Goal: Transaction & Acquisition: Book appointment/travel/reservation

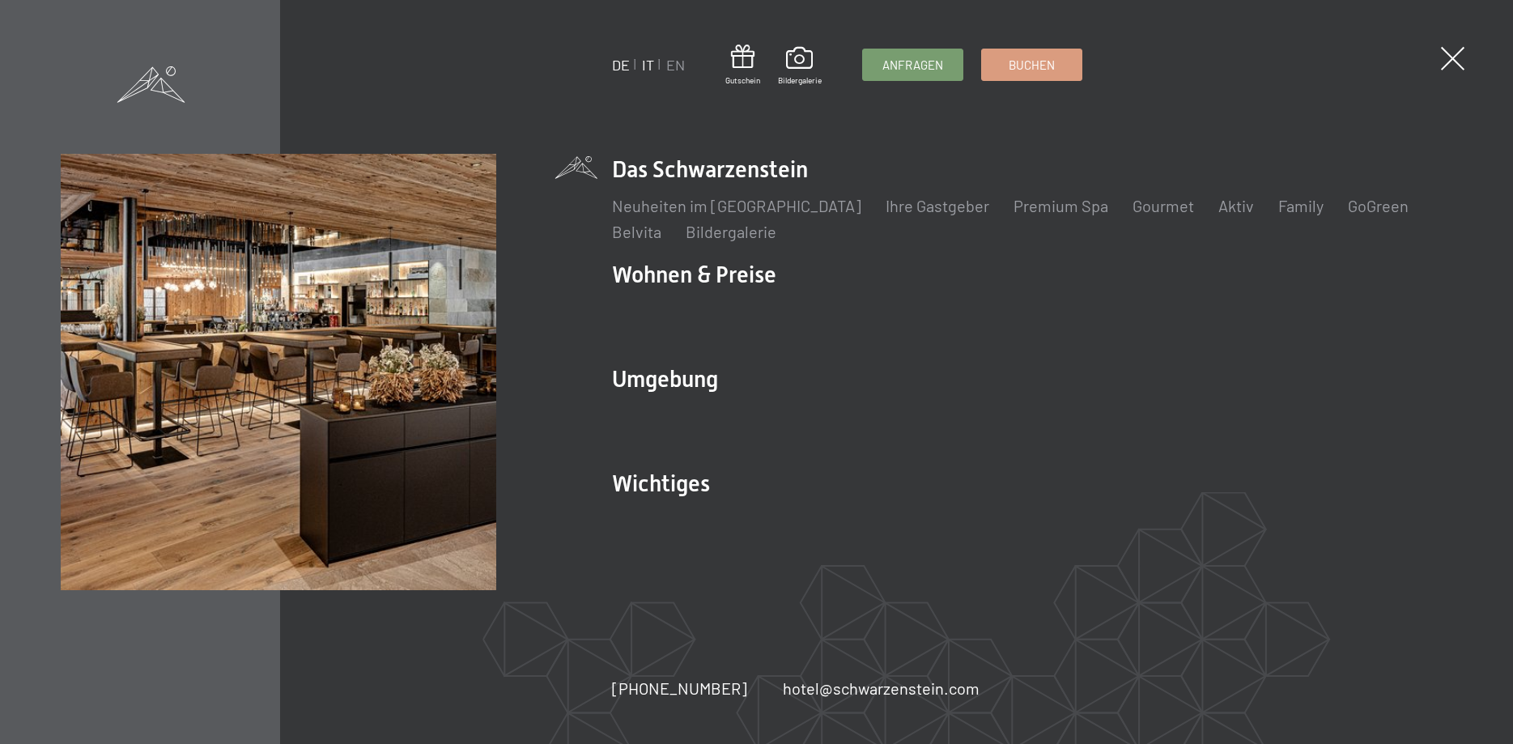
click at [649, 67] on link "IT" at bounding box center [648, 65] width 12 height 18
click at [650, 65] on link "IT" at bounding box center [648, 65] width 12 height 18
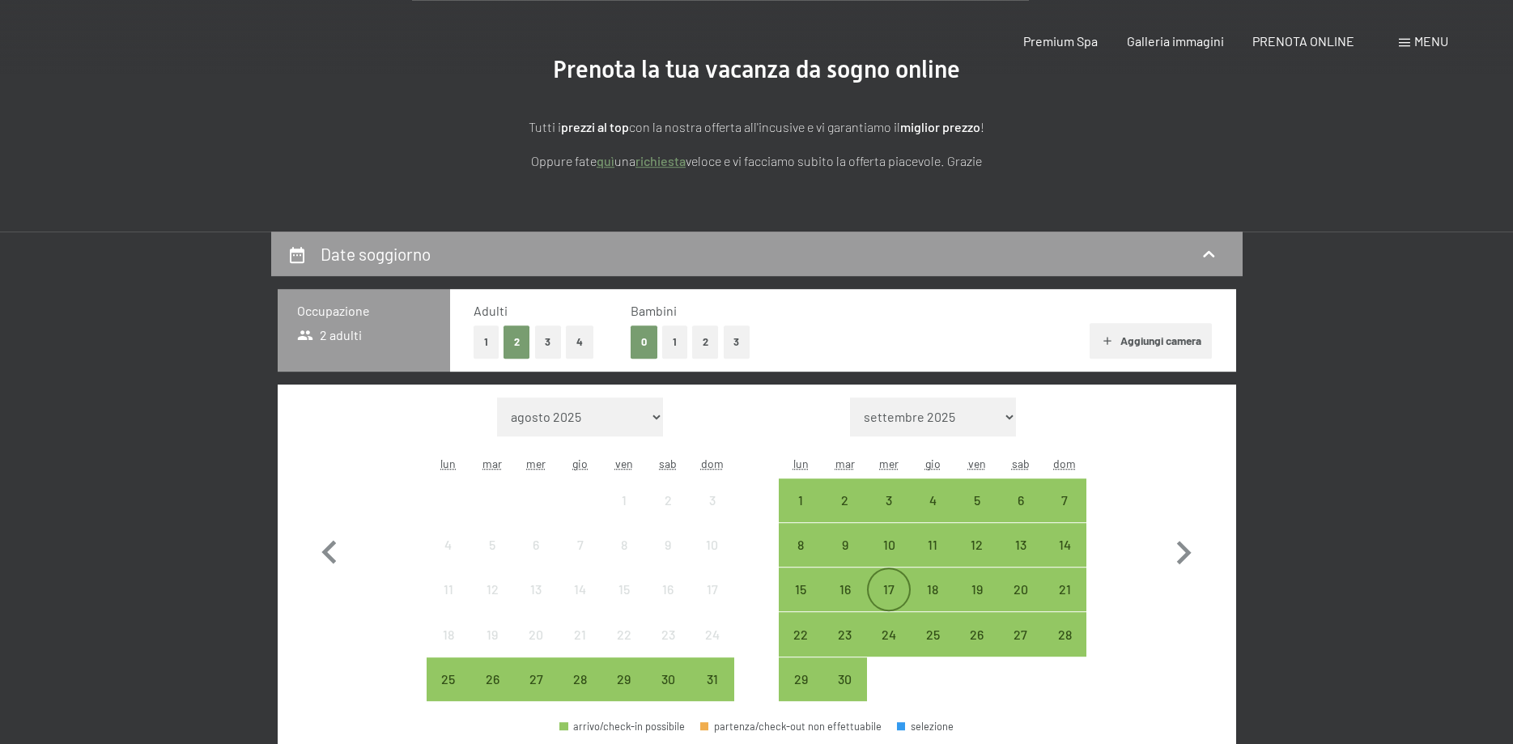
scroll to position [248, 0]
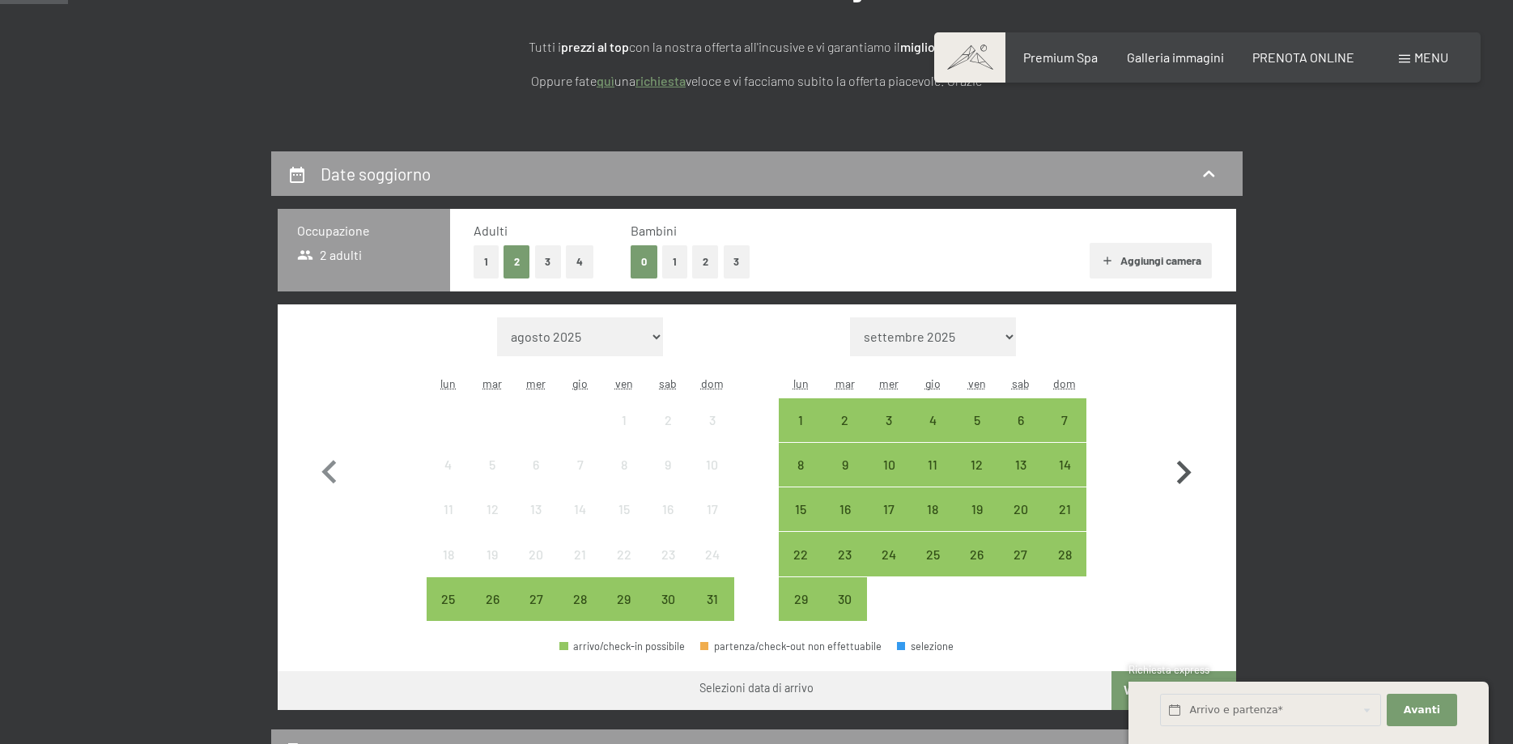
click at [1189, 475] on icon "button" at bounding box center [1184, 472] width 15 height 23
select select "2025-09-01"
select select "2025-10-01"
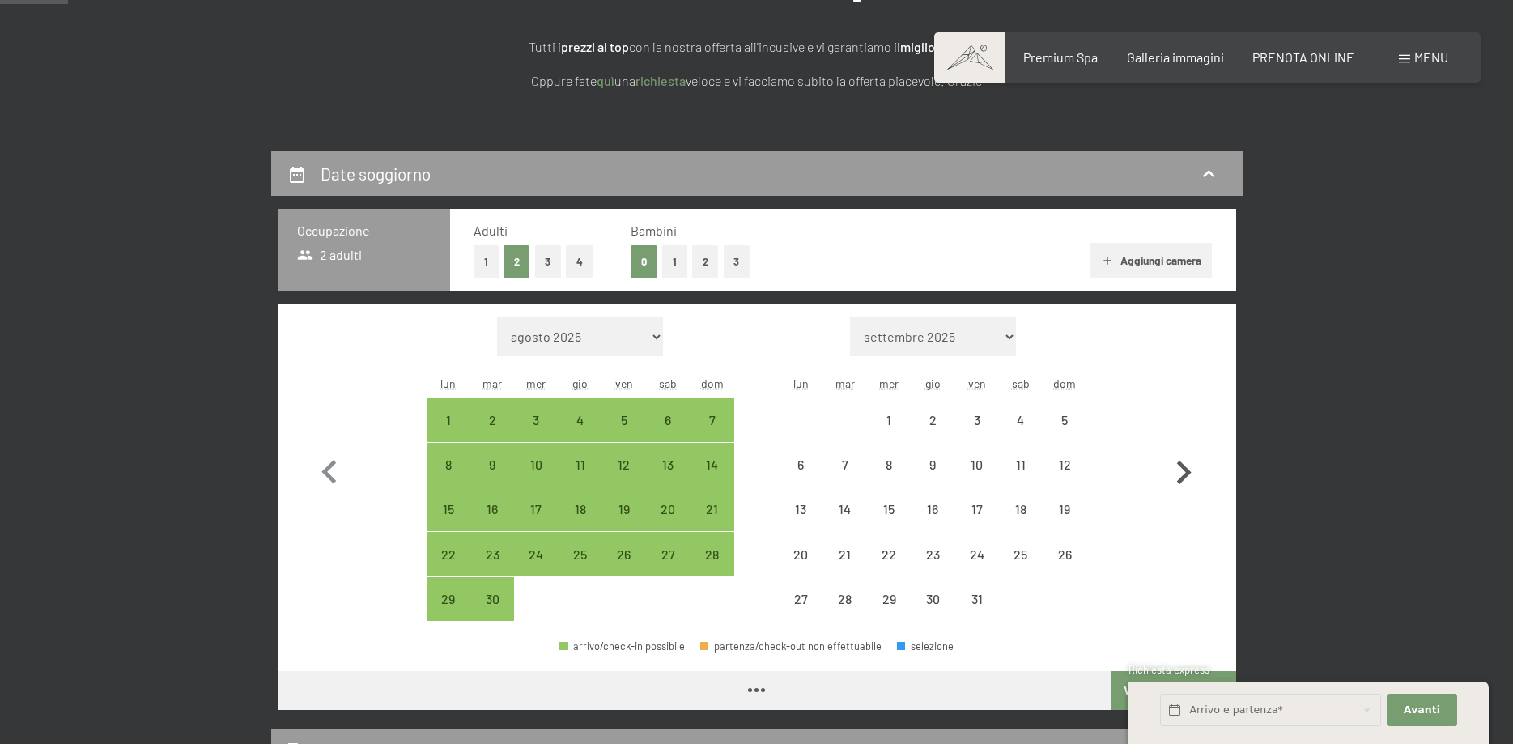
click at [1189, 475] on icon "button" at bounding box center [1184, 472] width 15 height 23
select select "2025-10-01"
select select "2025-11-01"
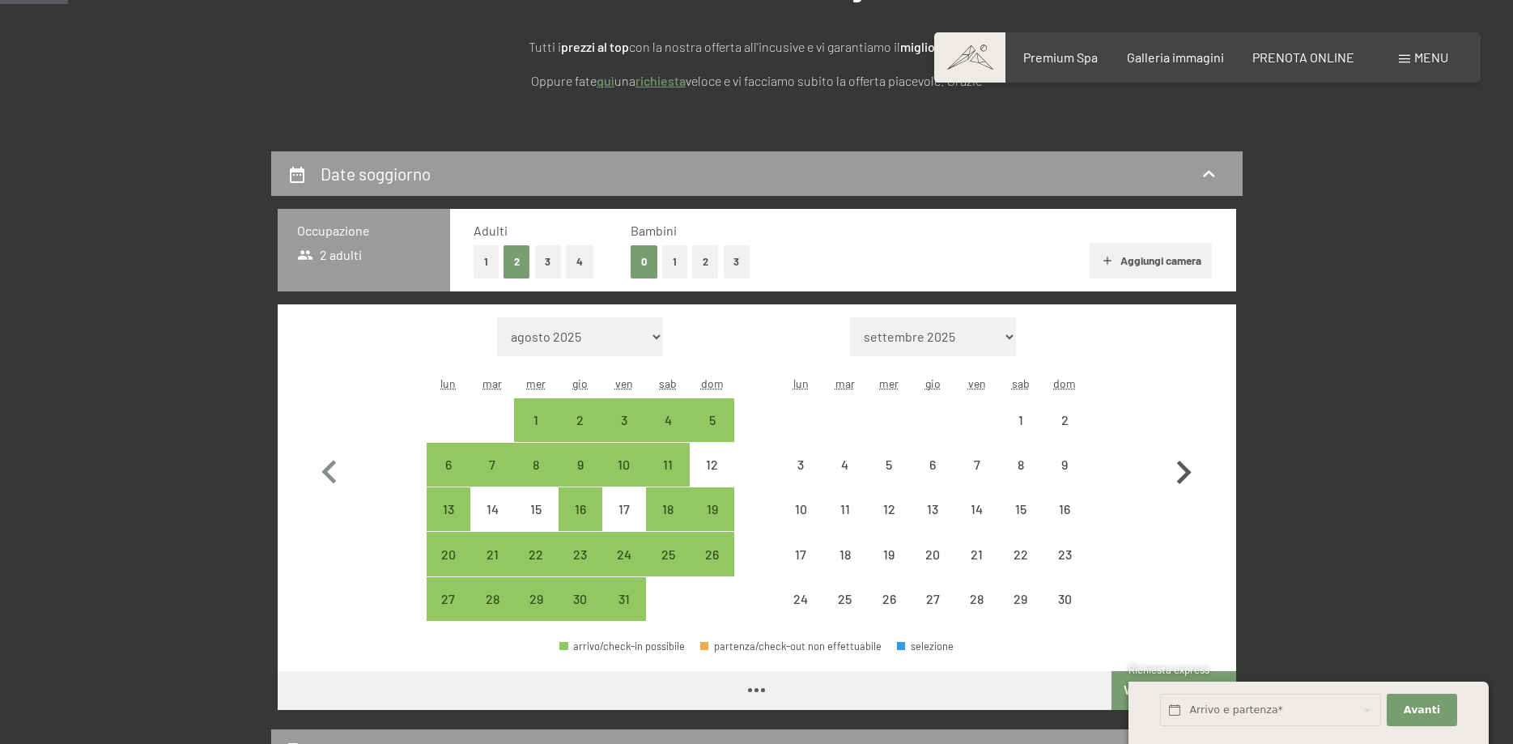
click at [1189, 475] on icon "button" at bounding box center [1184, 472] width 15 height 23
select select "2025-11-01"
select select "2025-12-01"
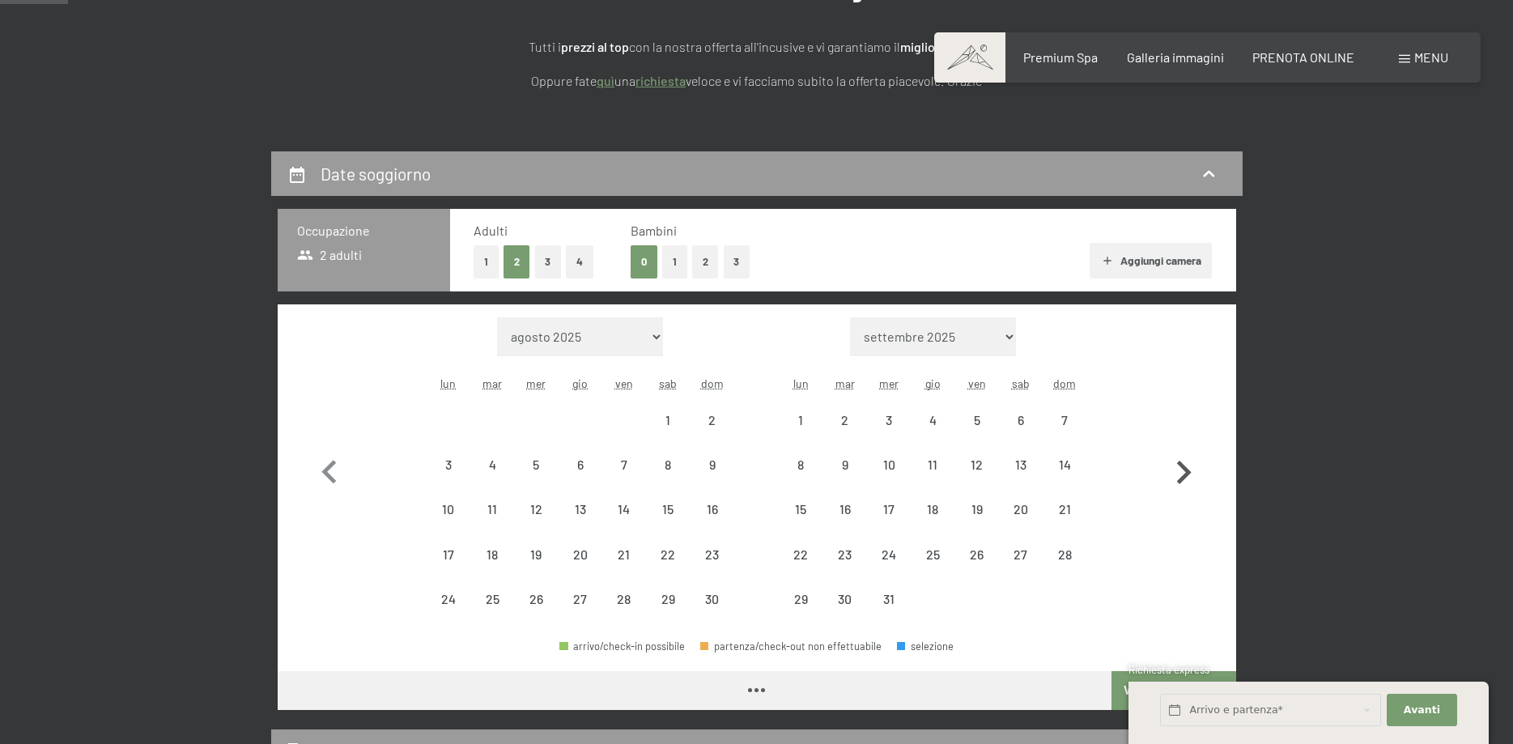
select select "2025-11-01"
select select "2025-12-01"
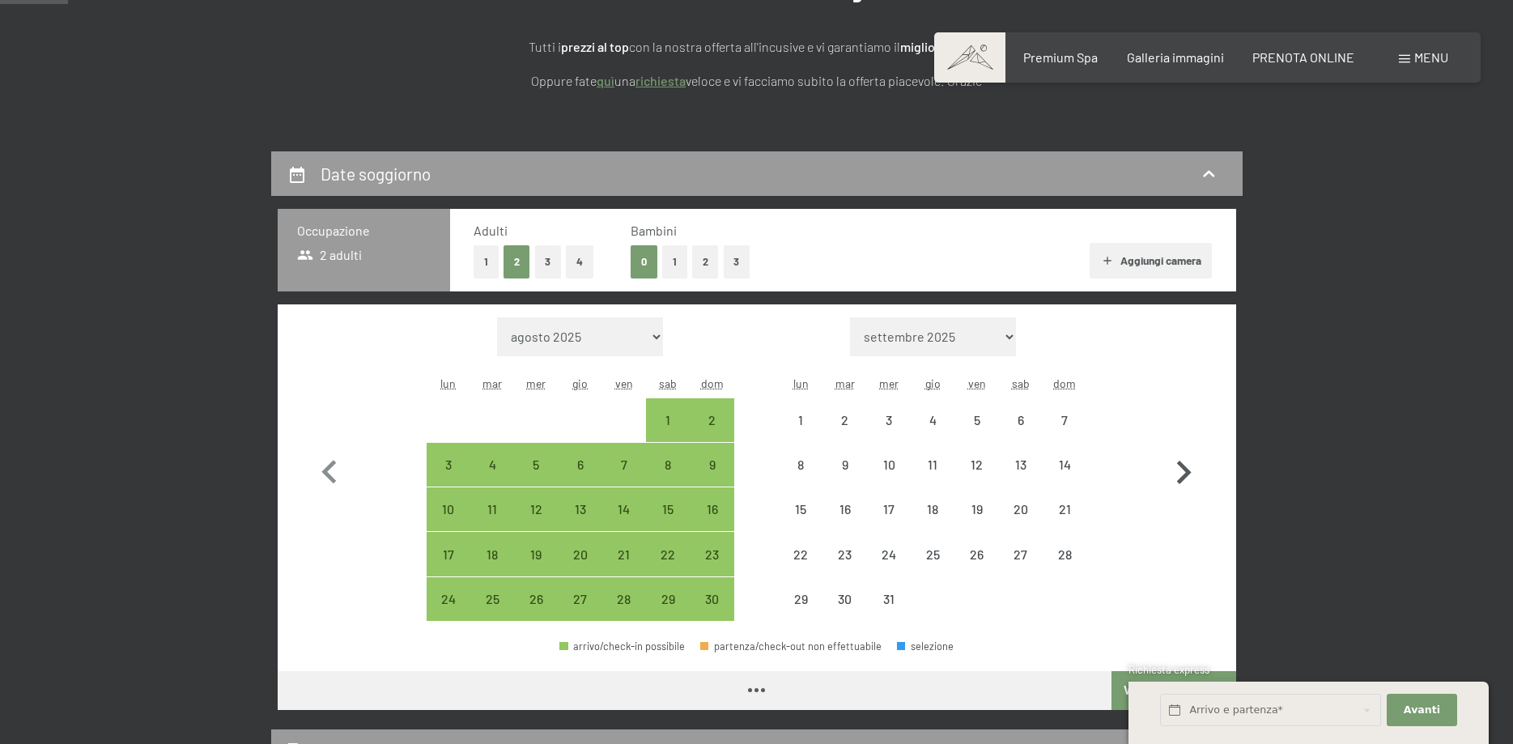
select select "2025-11-01"
select select "2025-12-01"
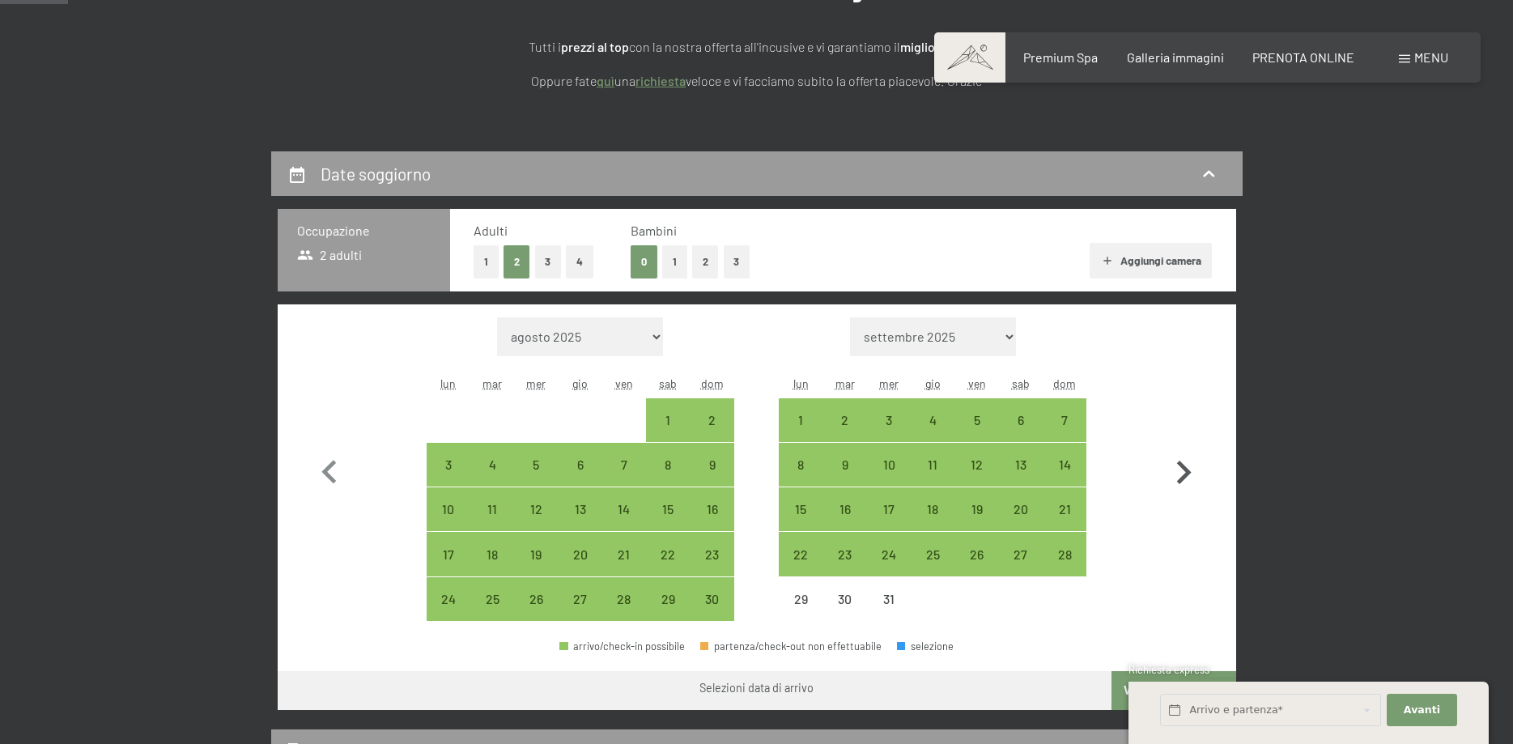
click at [1189, 475] on icon "button" at bounding box center [1184, 472] width 15 height 23
select select "2025-12-01"
select select "2026-01-01"
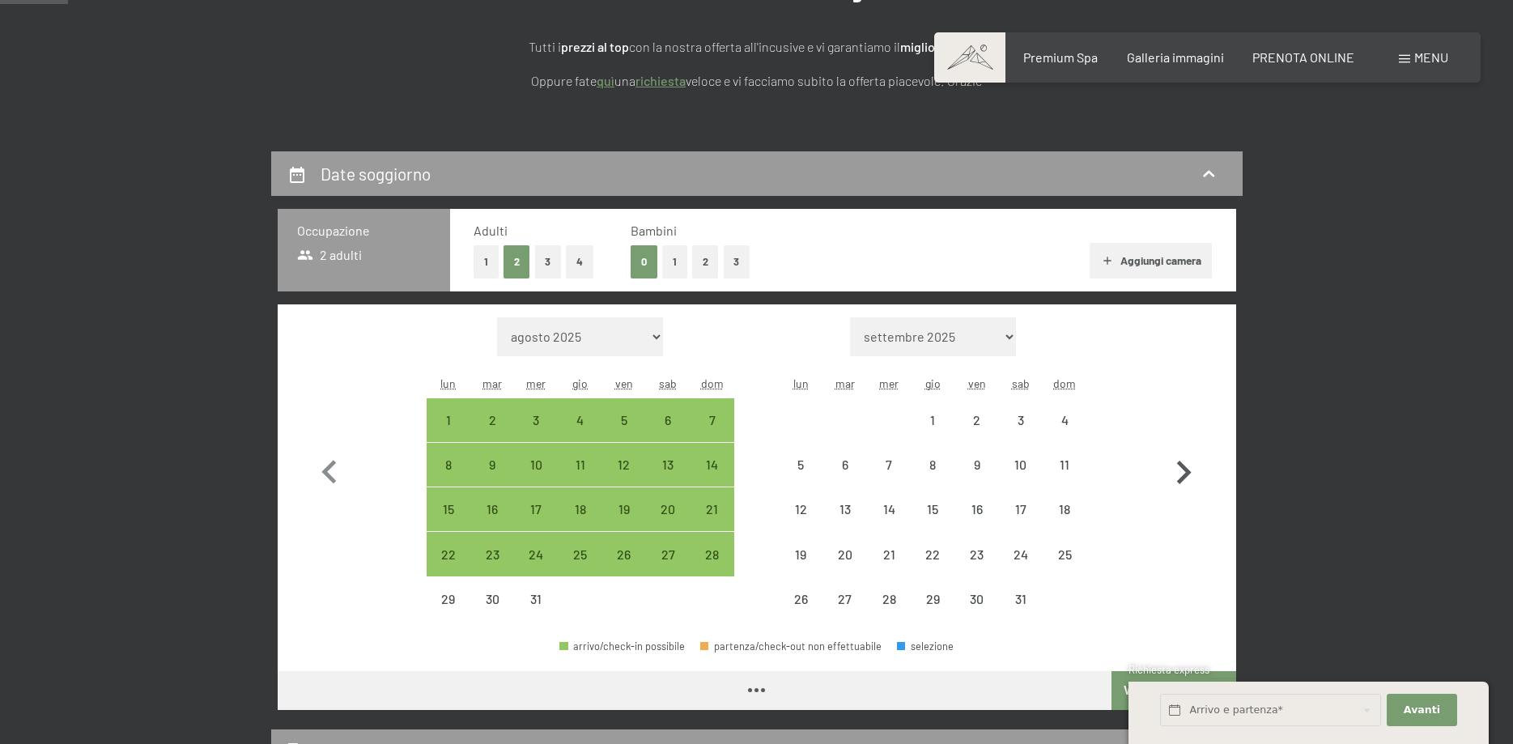
select select "2025-12-01"
select select "2026-01-01"
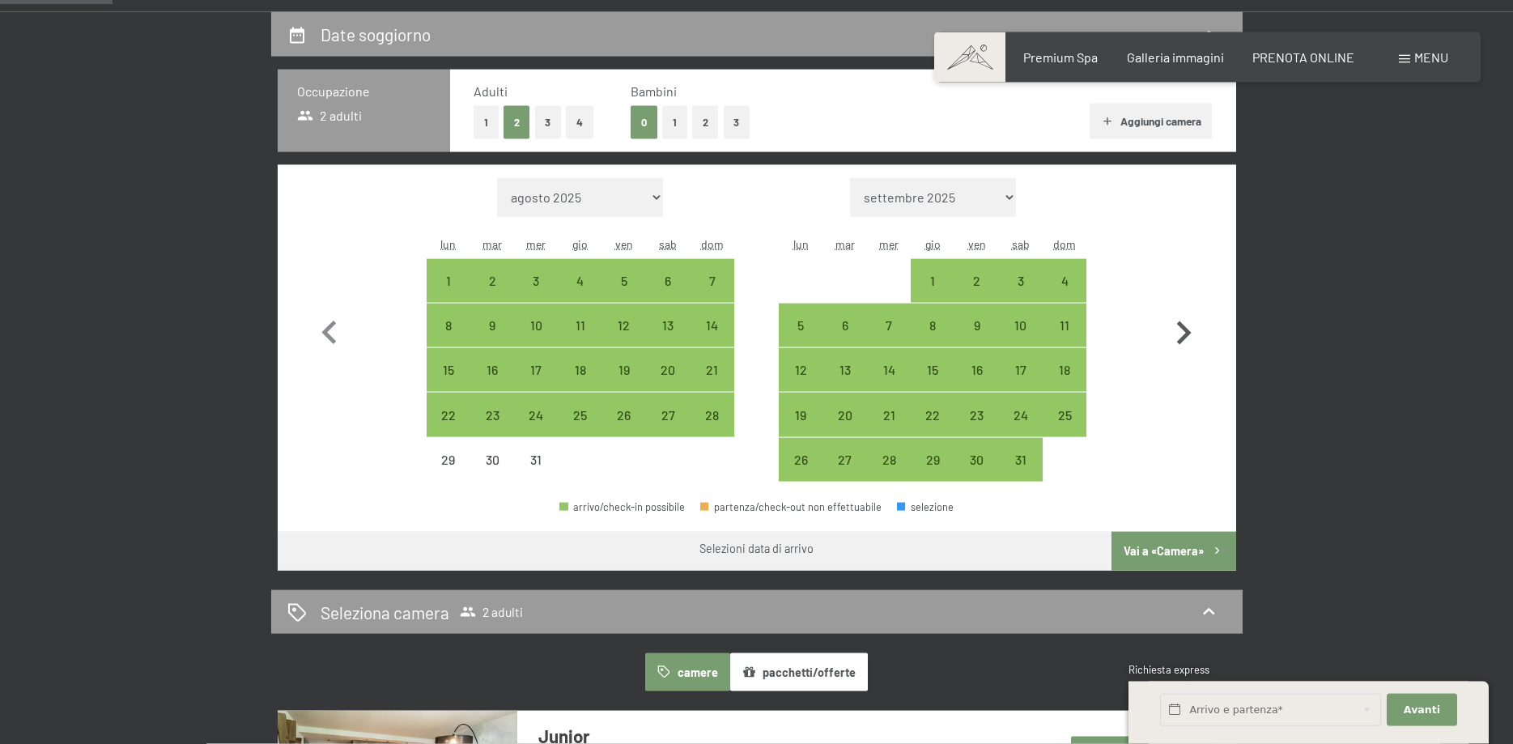
scroll to position [413, 0]
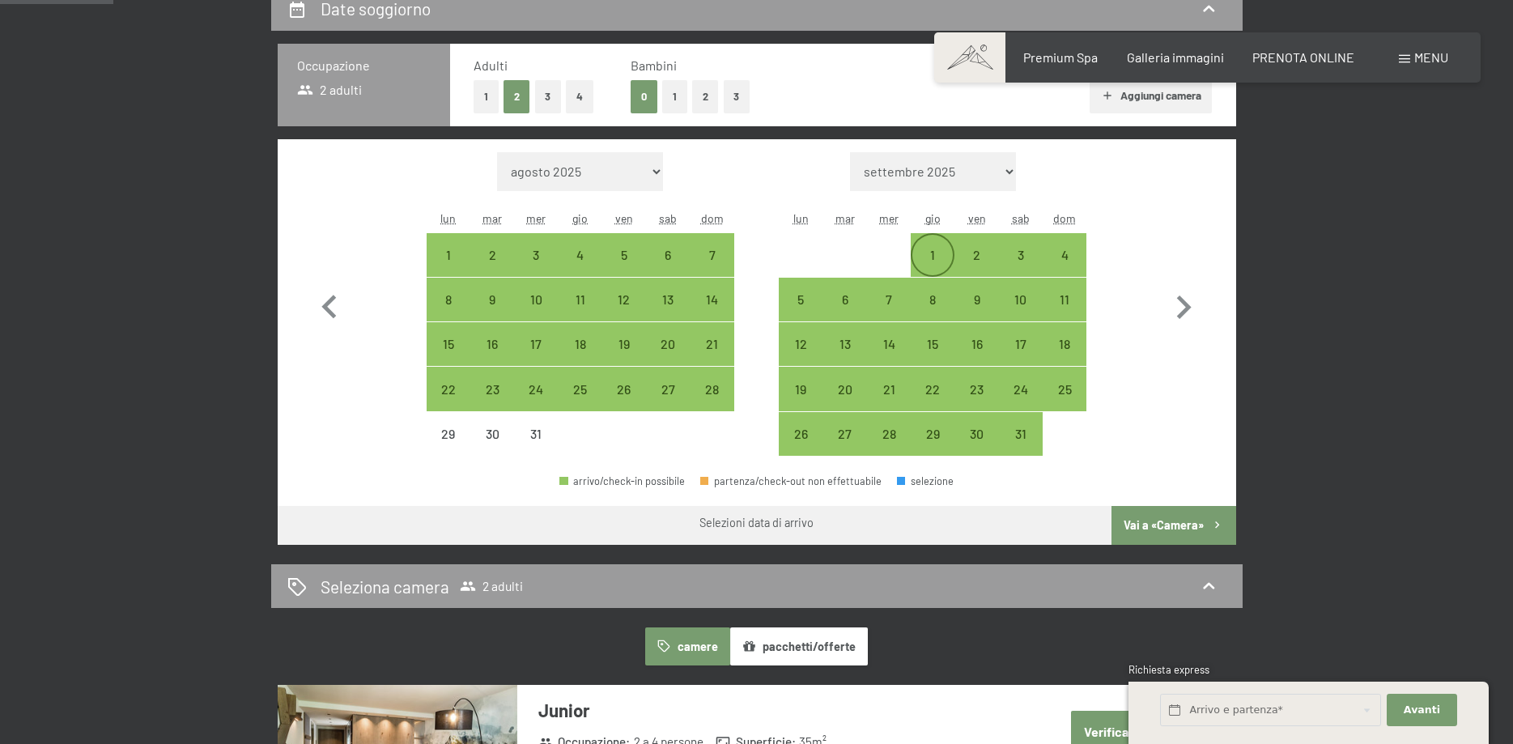
click at [922, 258] on div "1" at bounding box center [933, 269] width 40 height 40
select select "2025-12-01"
select select "2026-01-01"
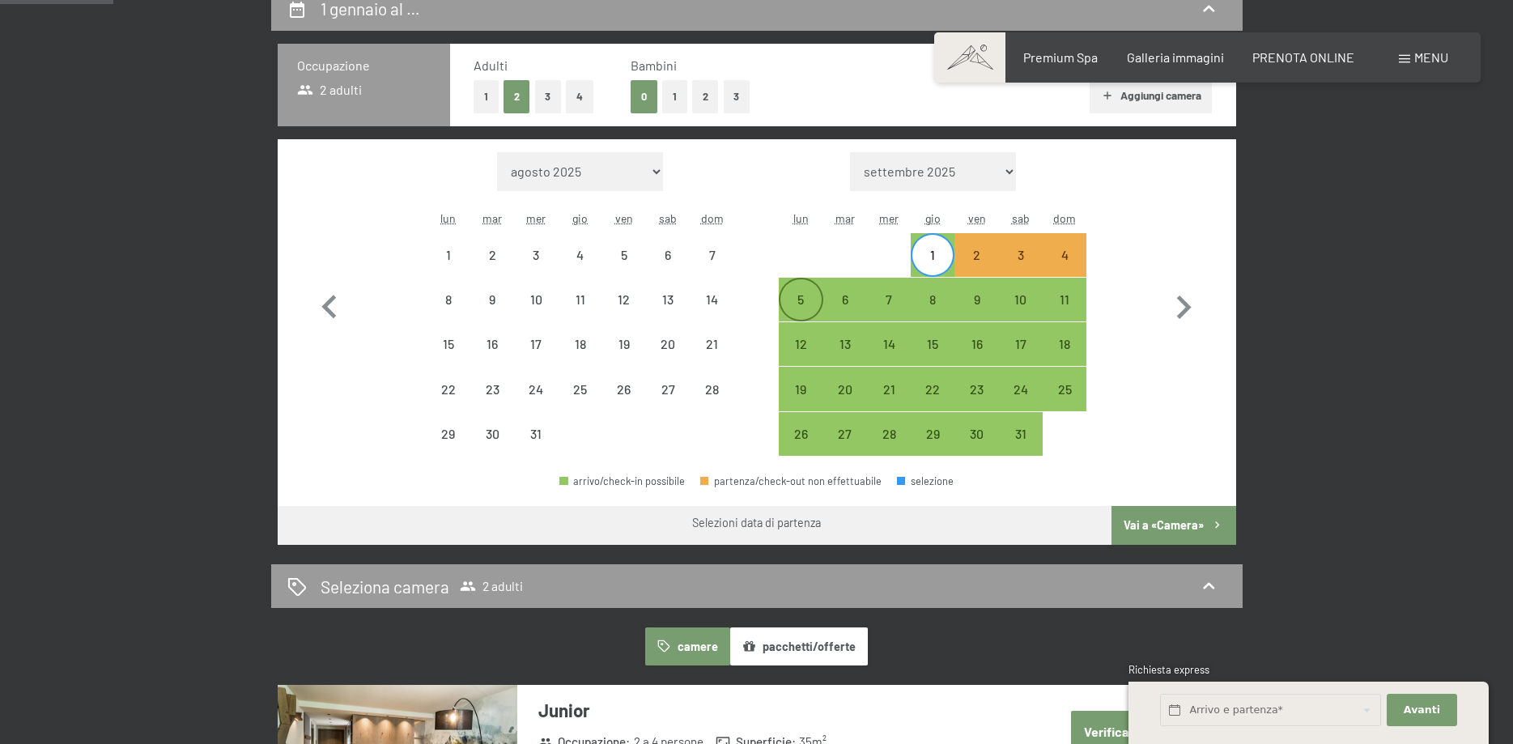
click at [788, 309] on div "5" at bounding box center [801, 313] width 40 height 40
select select "2025-12-01"
select select "2026-01-01"
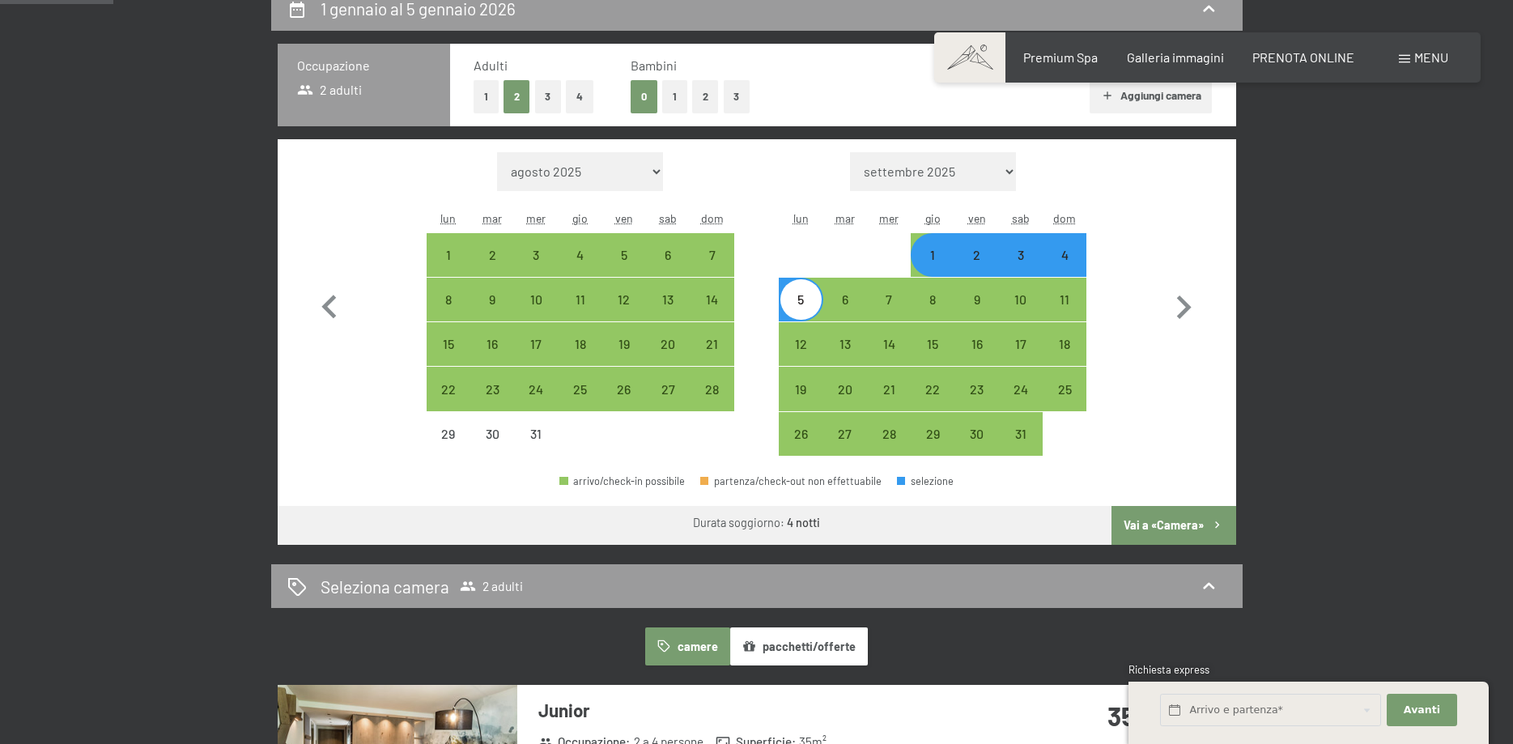
click at [980, 263] on div "2" at bounding box center [976, 269] width 40 height 40
select select "2025-12-01"
select select "2026-01-01"
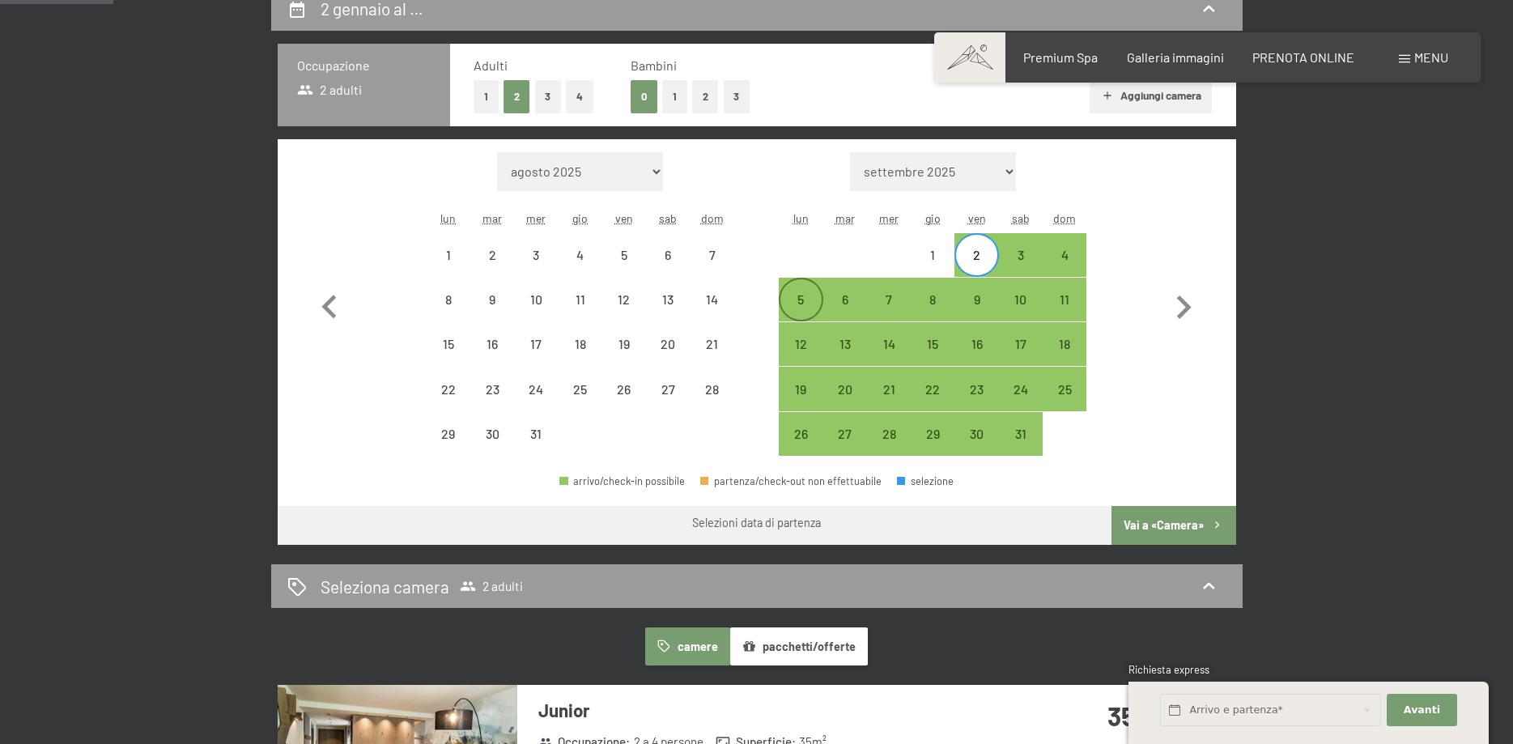
click at [784, 293] on div "5" at bounding box center [801, 299] width 40 height 40
select select "2025-12-01"
select select "2026-01-01"
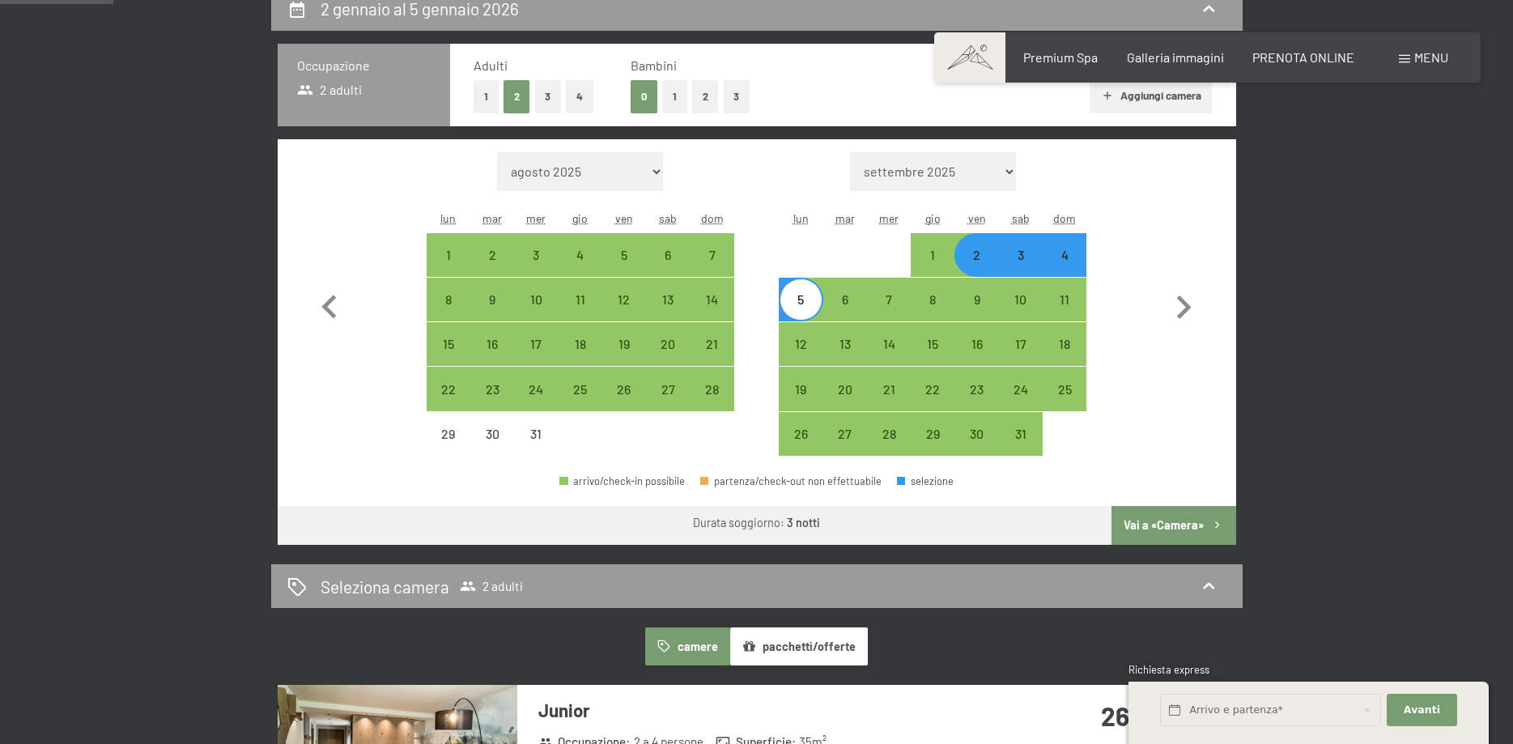
click at [1173, 524] on button "Vai a «Camera»" at bounding box center [1174, 525] width 124 height 39
select select "2025-12-01"
select select "2026-01-01"
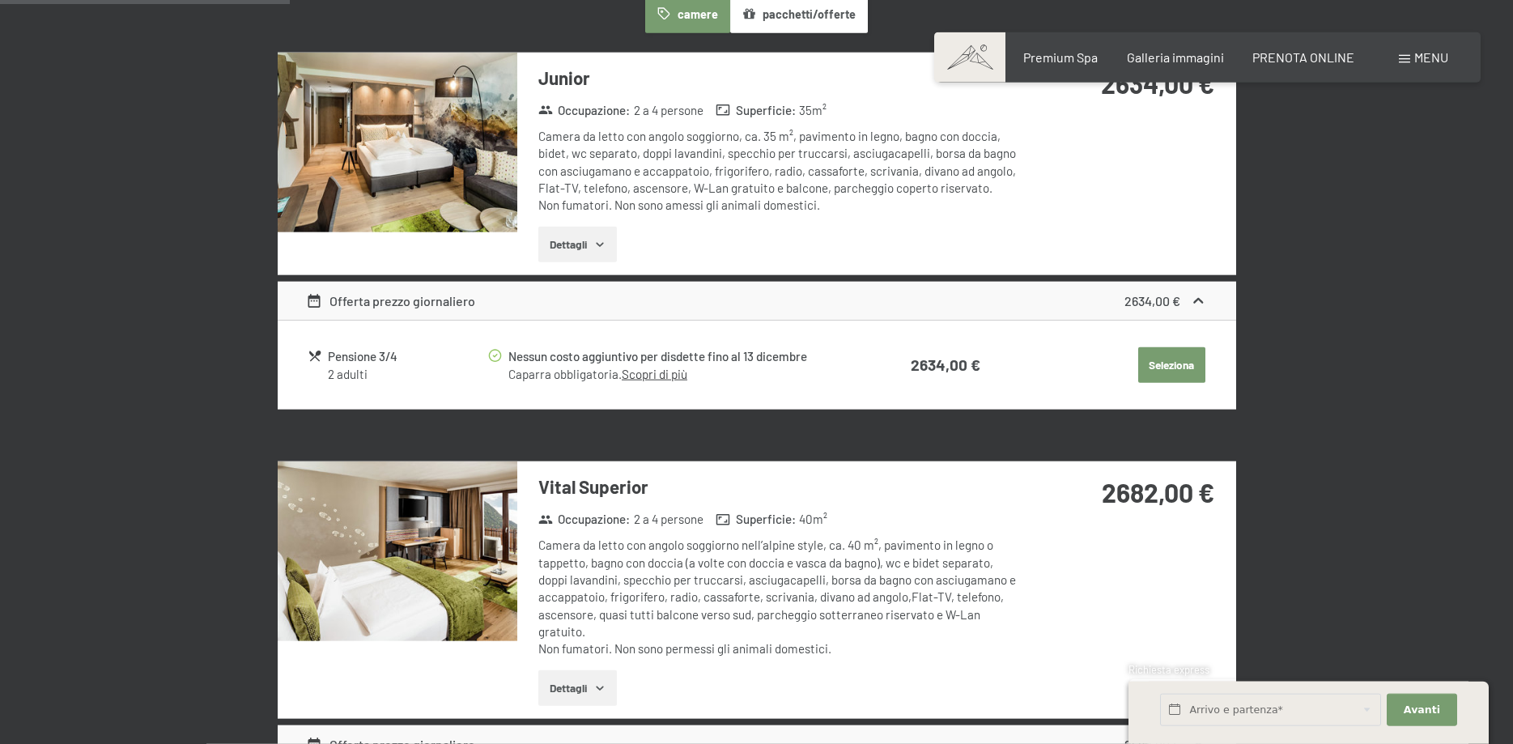
scroll to position [482, 0]
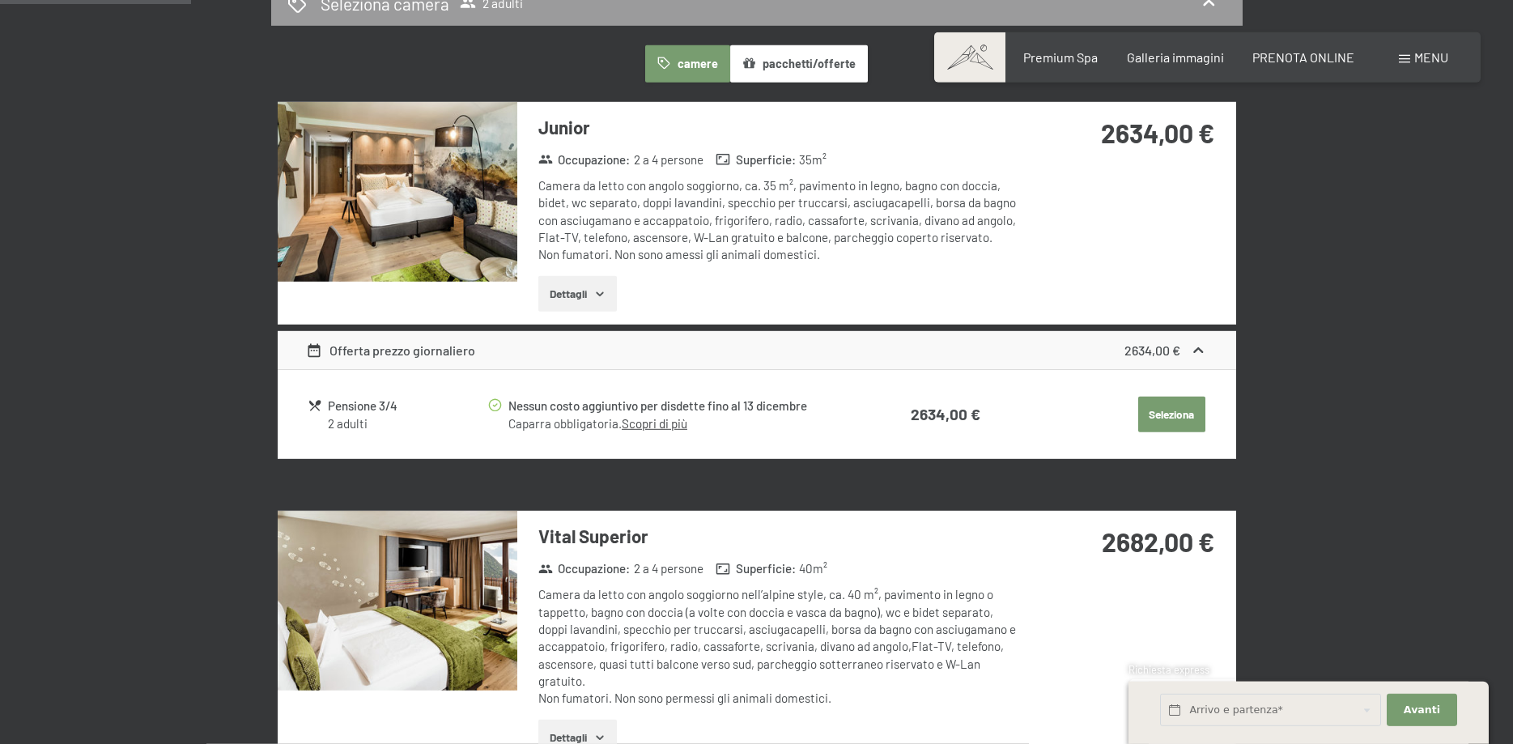
click at [459, 182] on img at bounding box center [398, 192] width 240 height 180
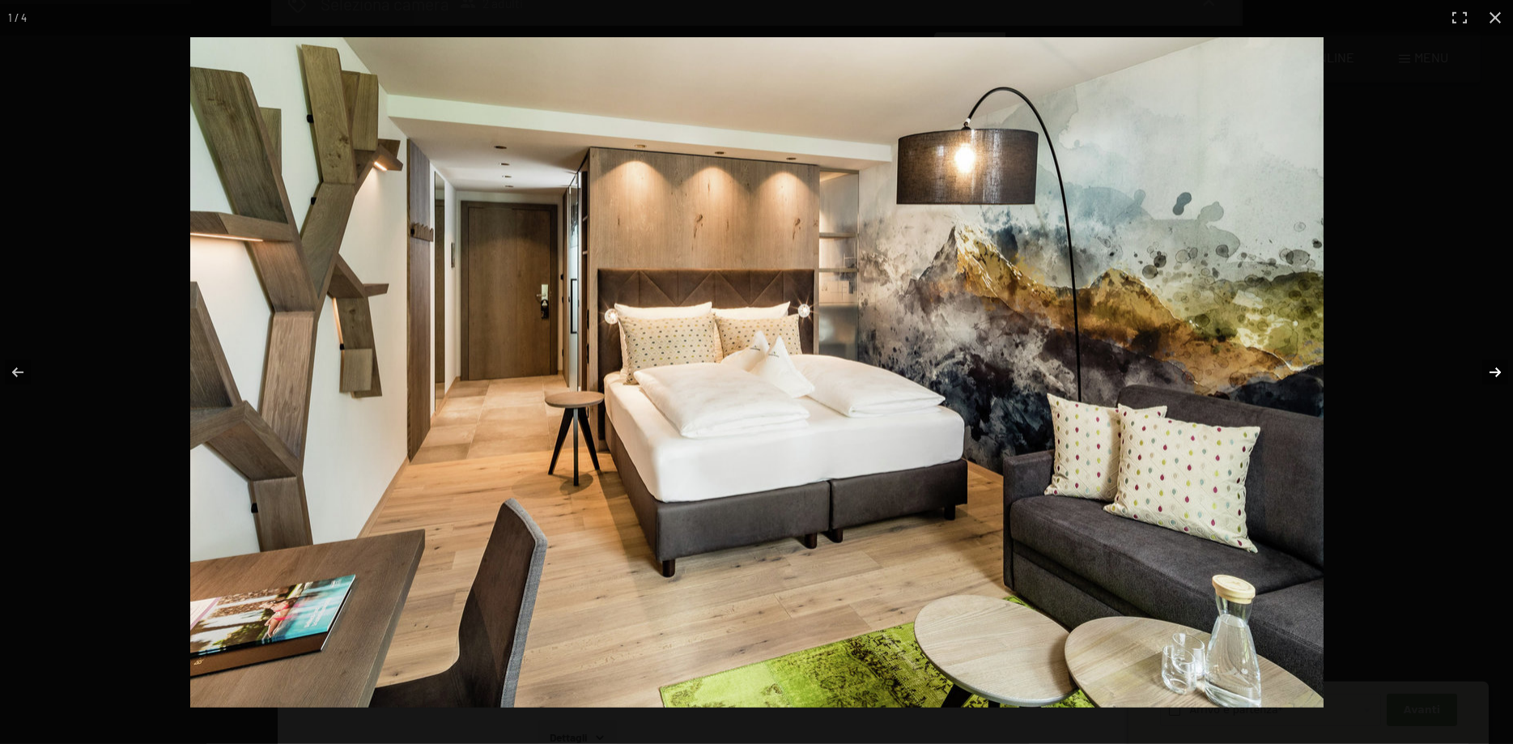
click at [1484, 372] on button "button" at bounding box center [1485, 372] width 57 height 81
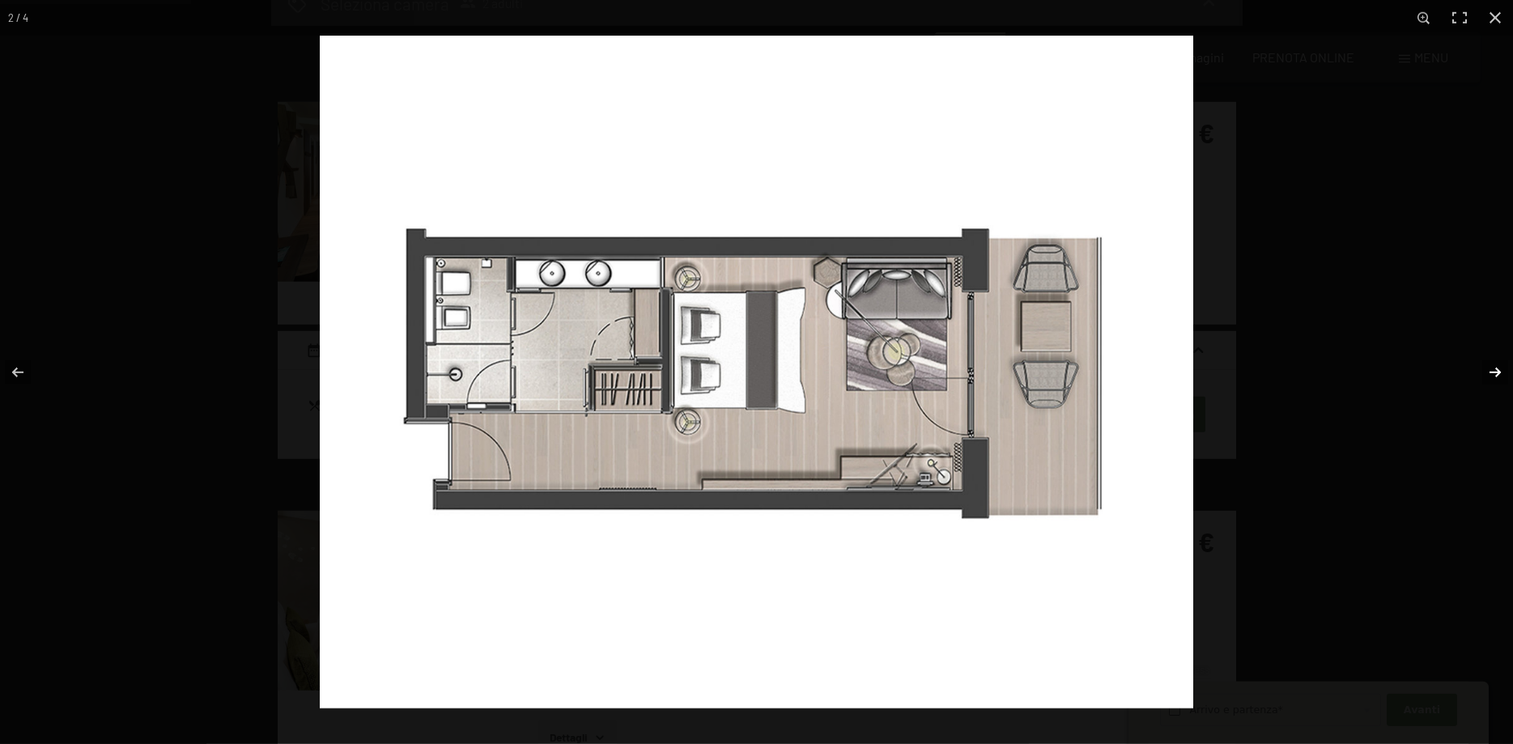
click at [1484, 372] on button "button" at bounding box center [1485, 372] width 57 height 81
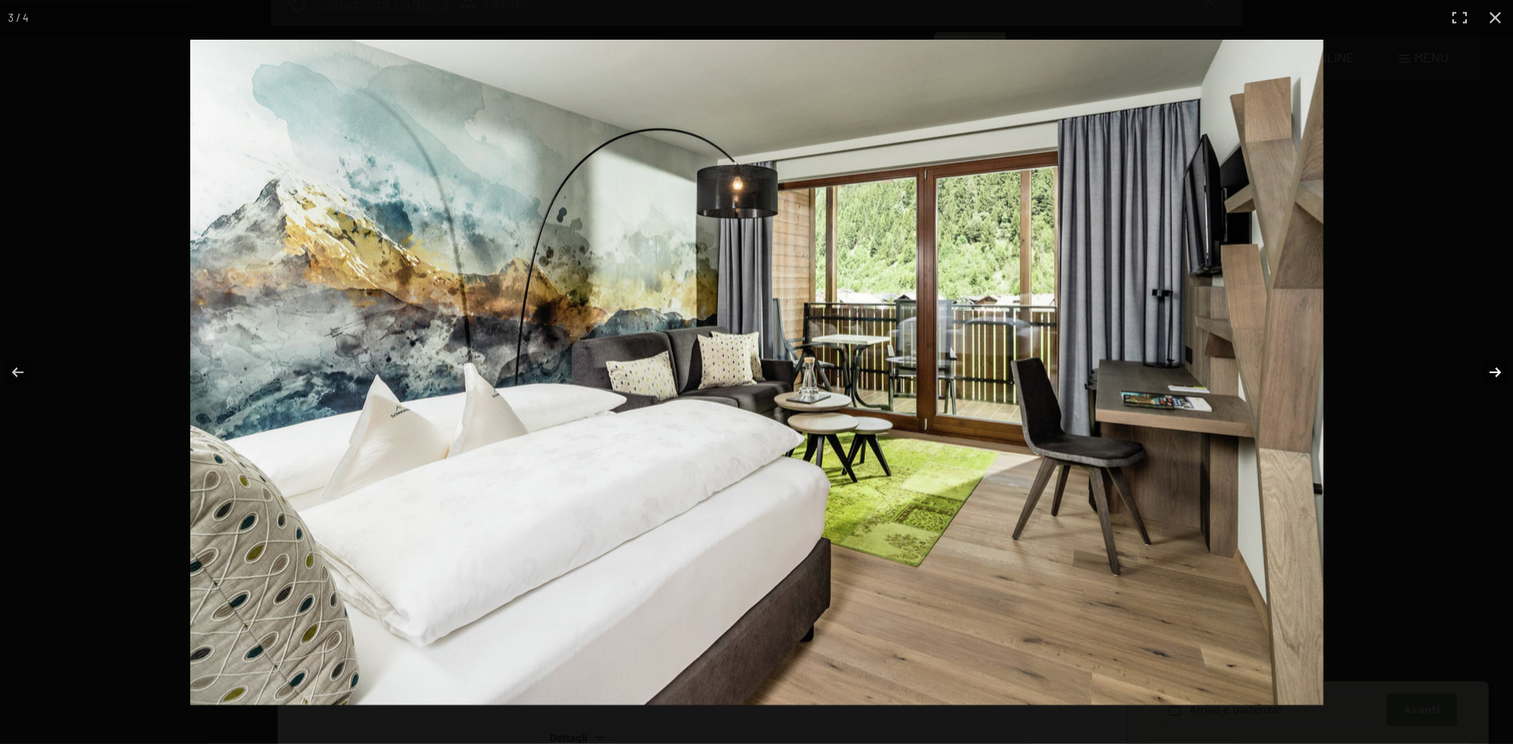
click at [1484, 372] on button "button" at bounding box center [1485, 372] width 57 height 81
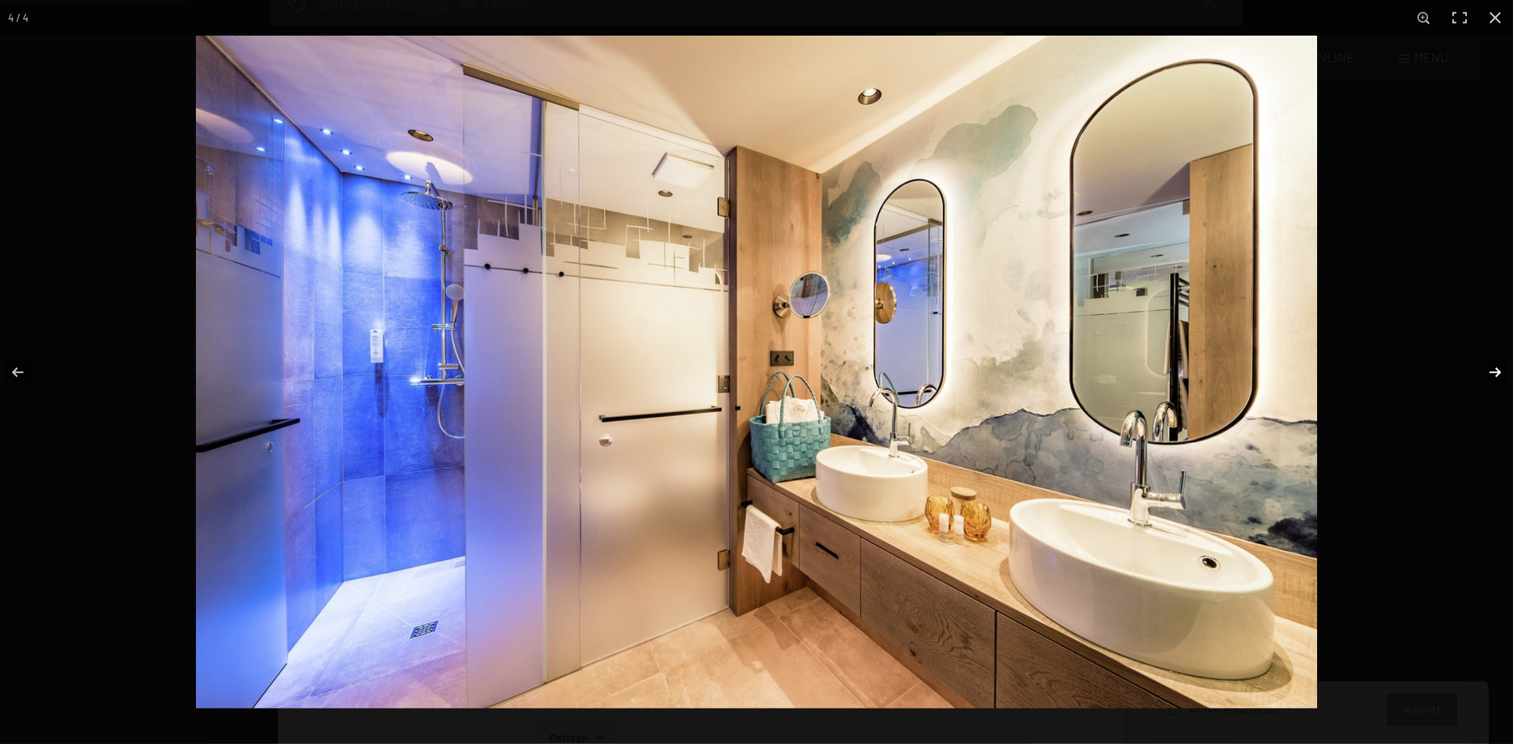
click at [1484, 372] on button "button" at bounding box center [1485, 372] width 57 height 81
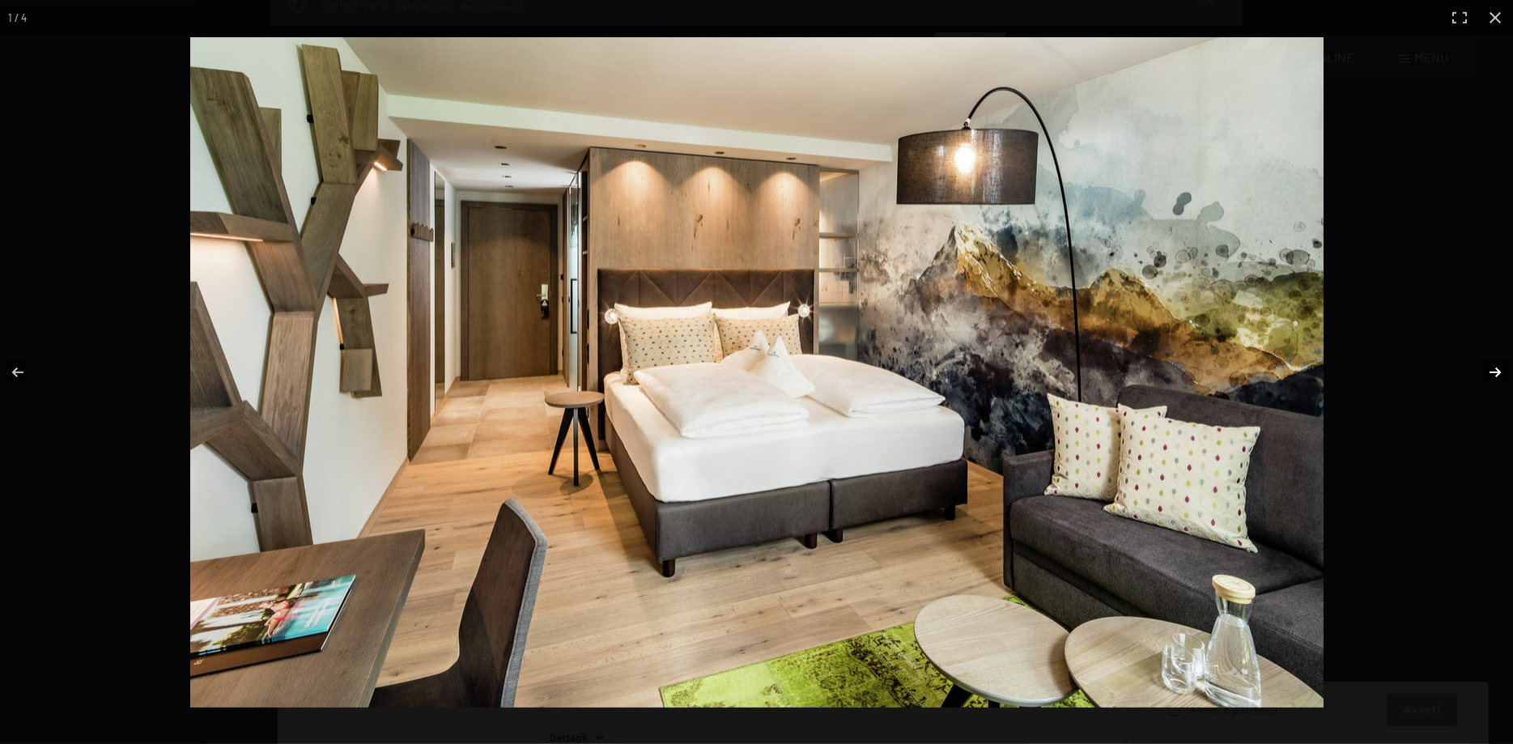
click at [1484, 372] on button "button" at bounding box center [1485, 372] width 57 height 81
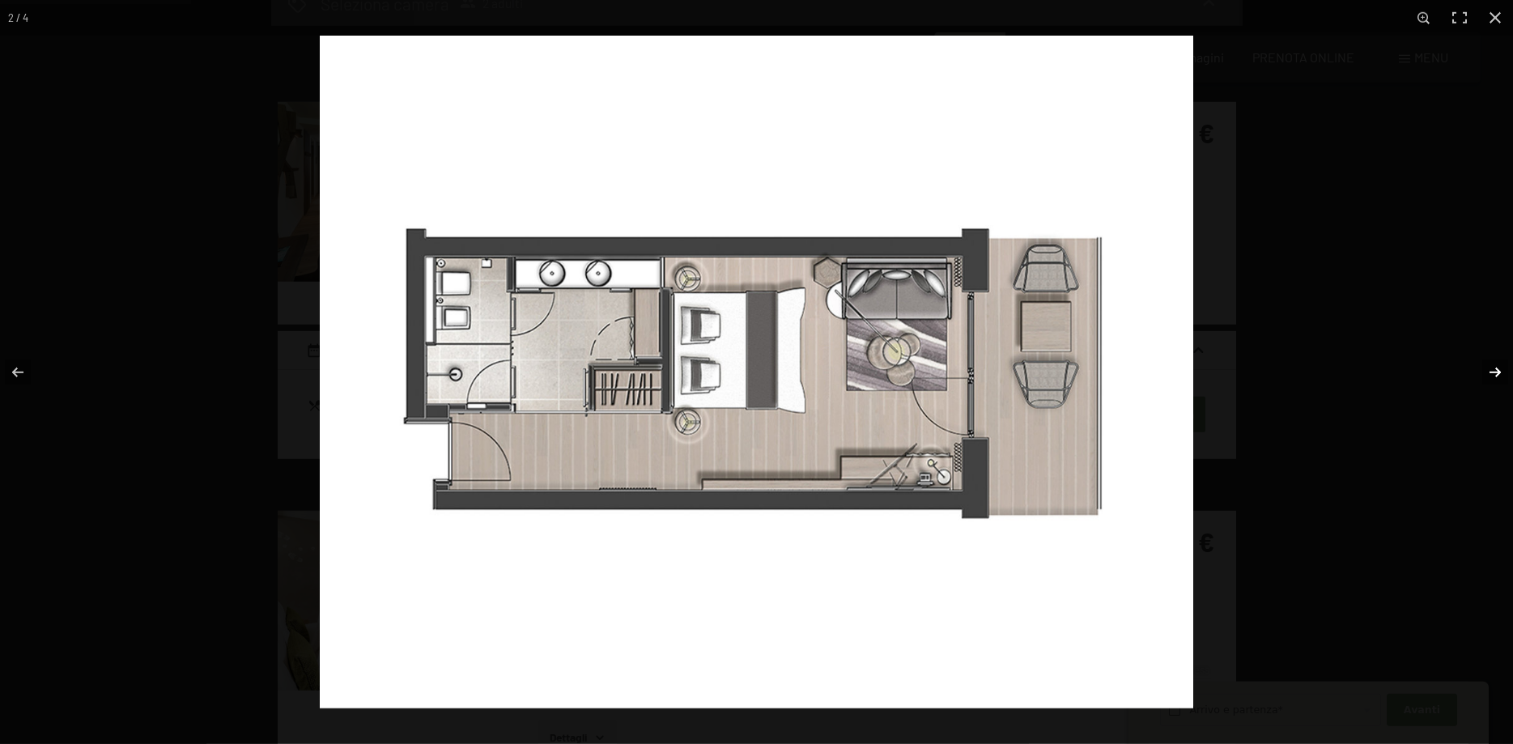
click at [1484, 372] on button "button" at bounding box center [1485, 372] width 57 height 81
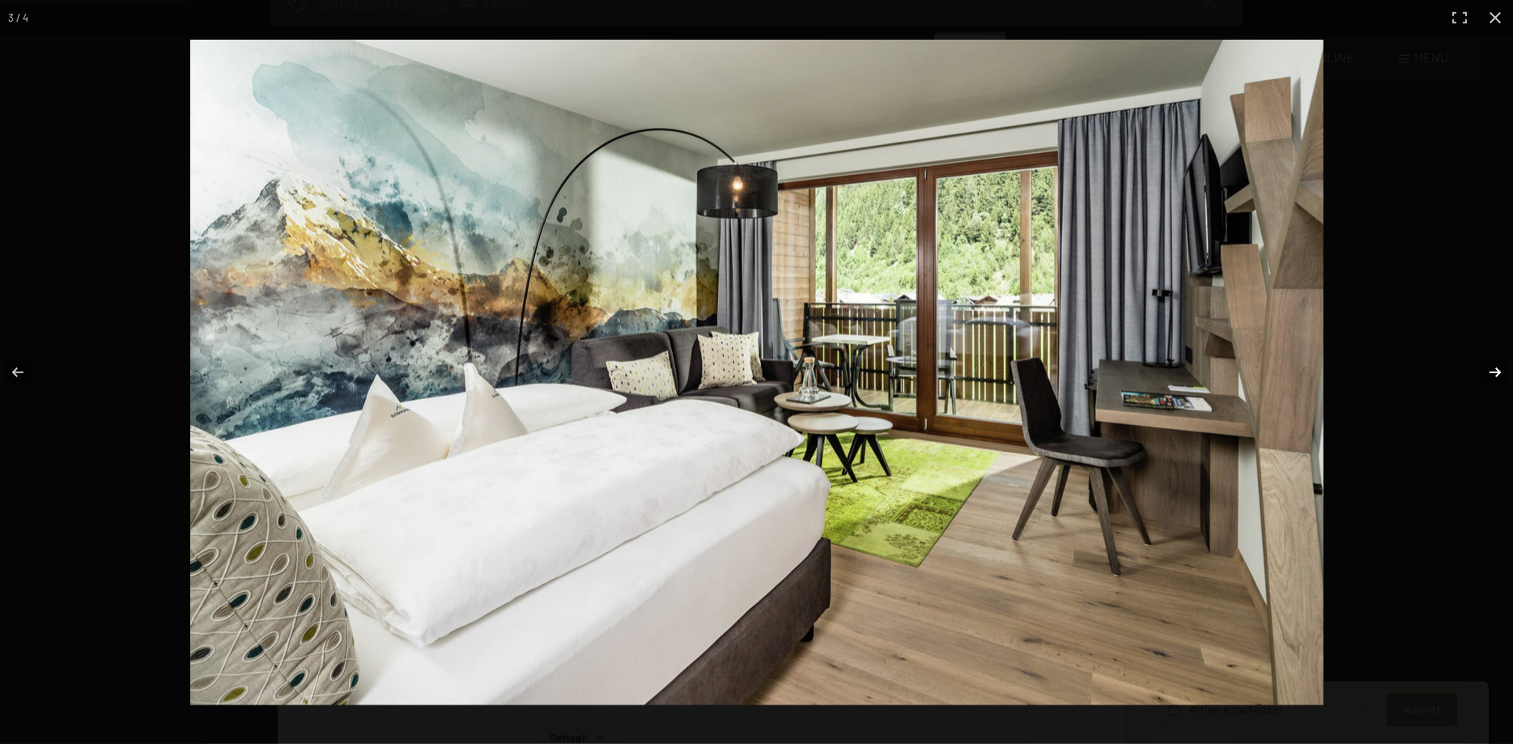
click at [1484, 372] on button "button" at bounding box center [1485, 372] width 57 height 81
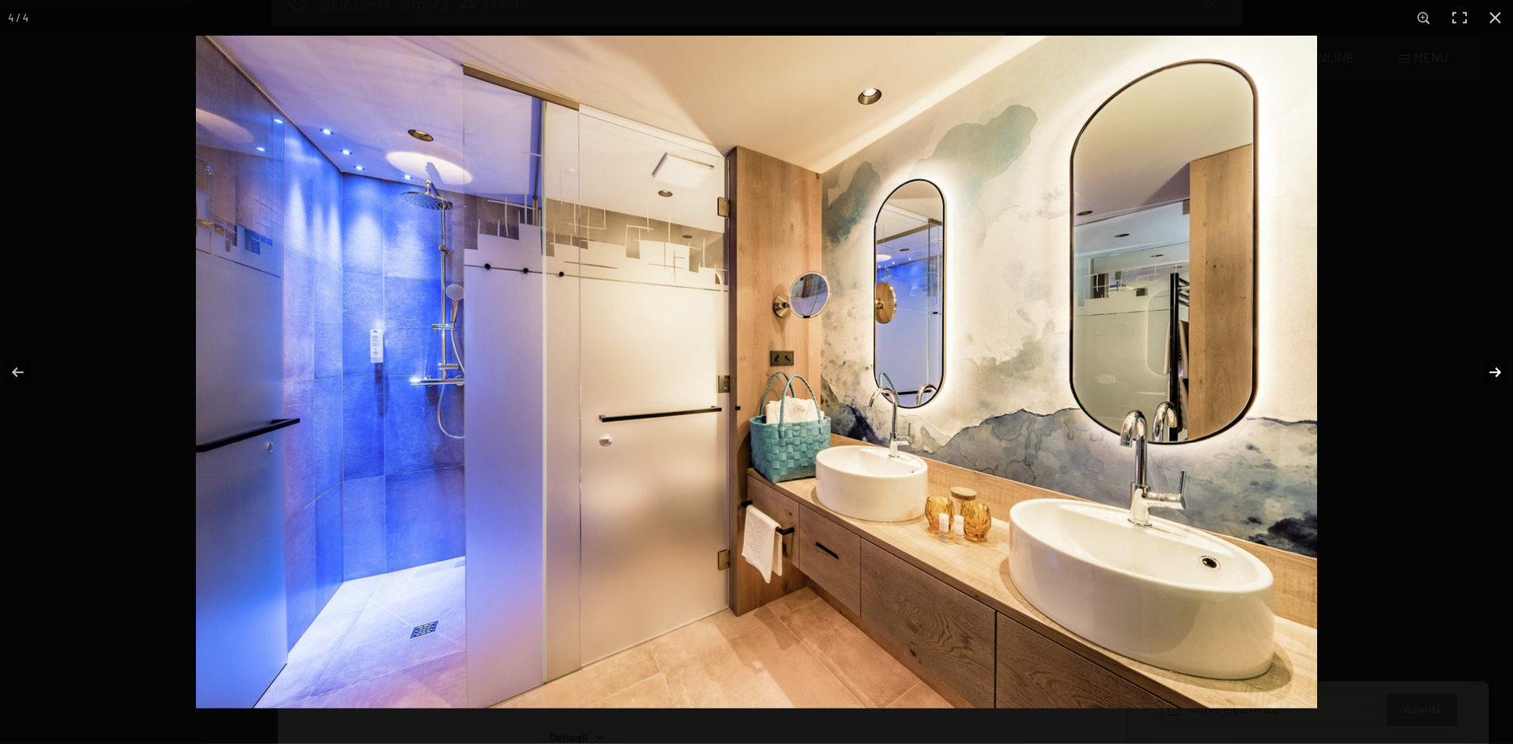
click at [1484, 372] on button "button" at bounding box center [1485, 372] width 57 height 81
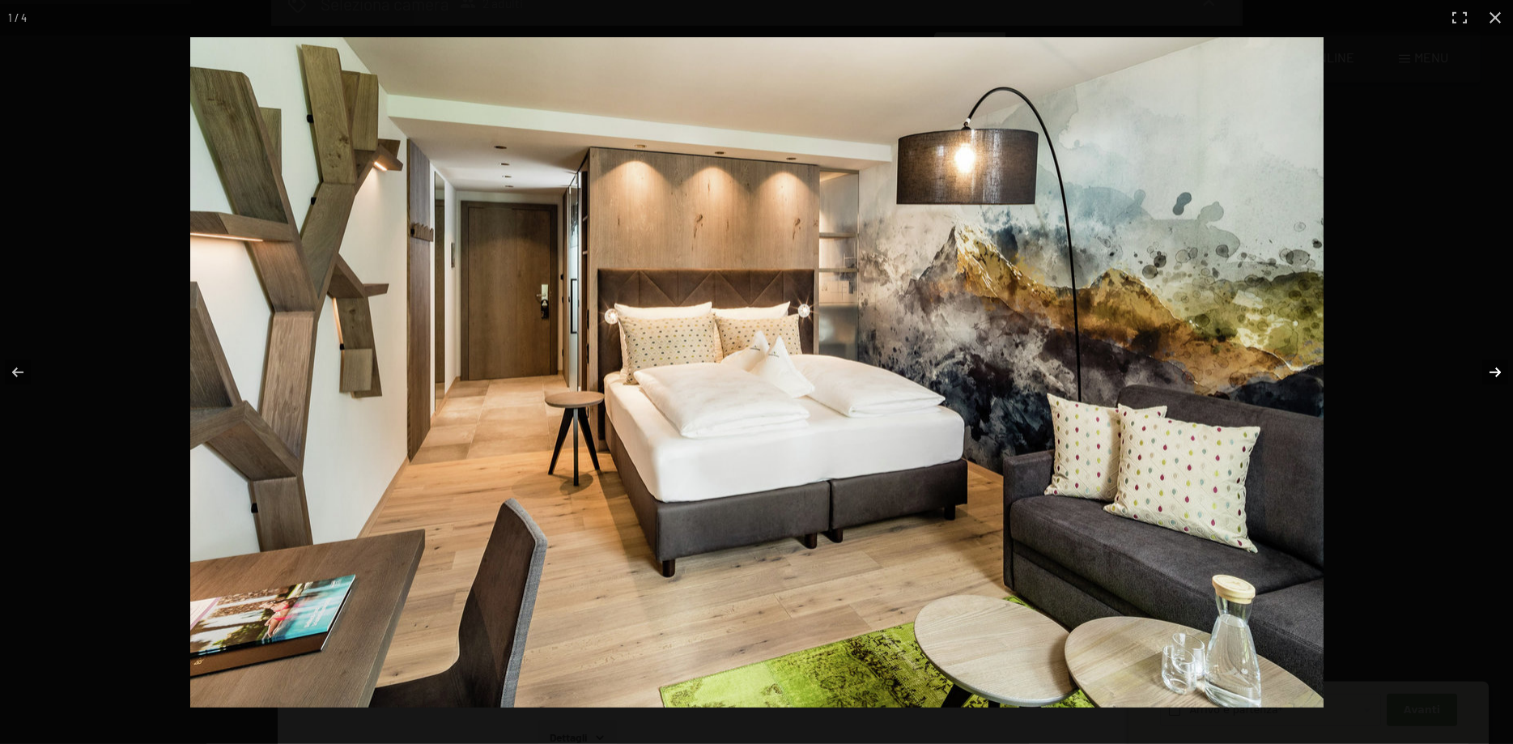
click at [1484, 372] on button "button" at bounding box center [1485, 372] width 57 height 81
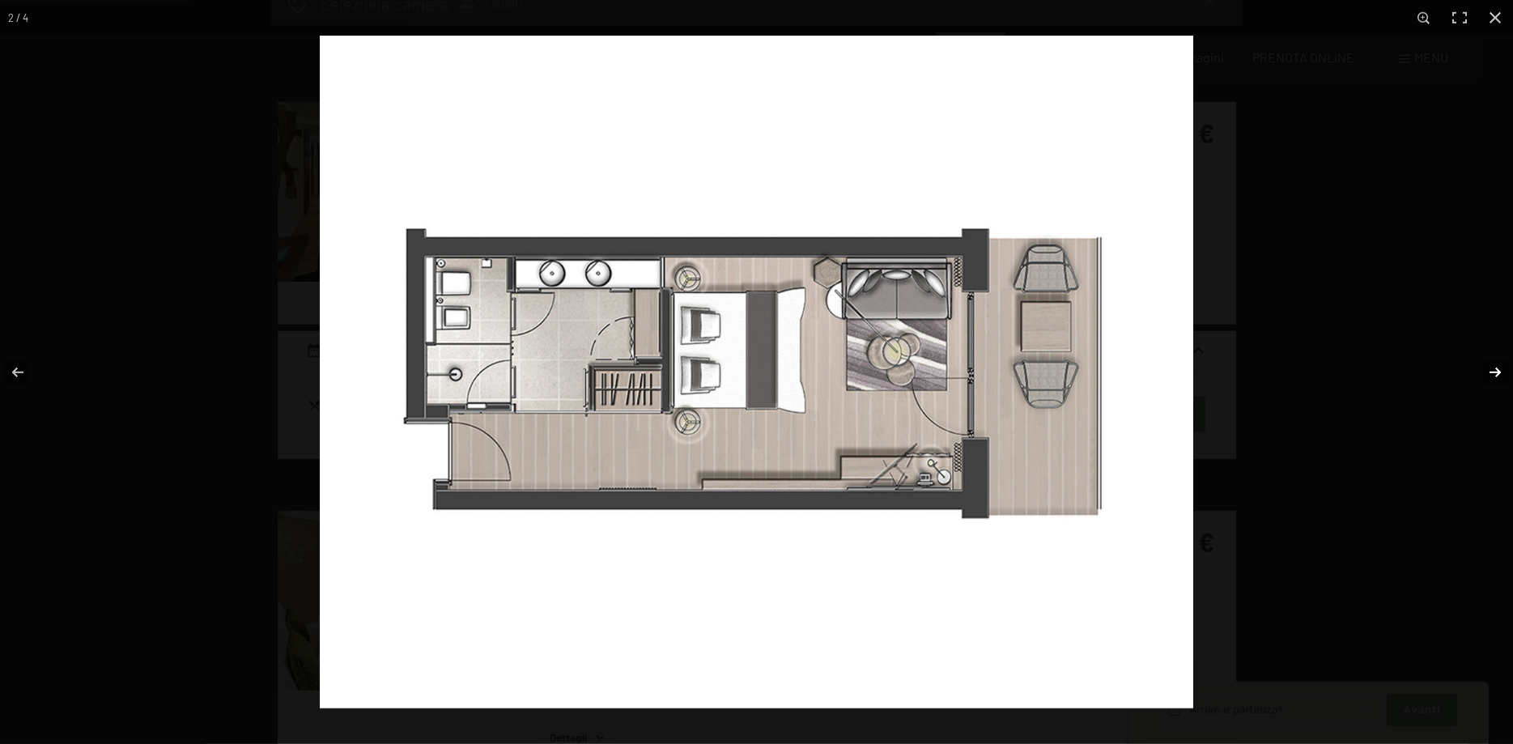
click at [1484, 372] on button "button" at bounding box center [1485, 372] width 57 height 81
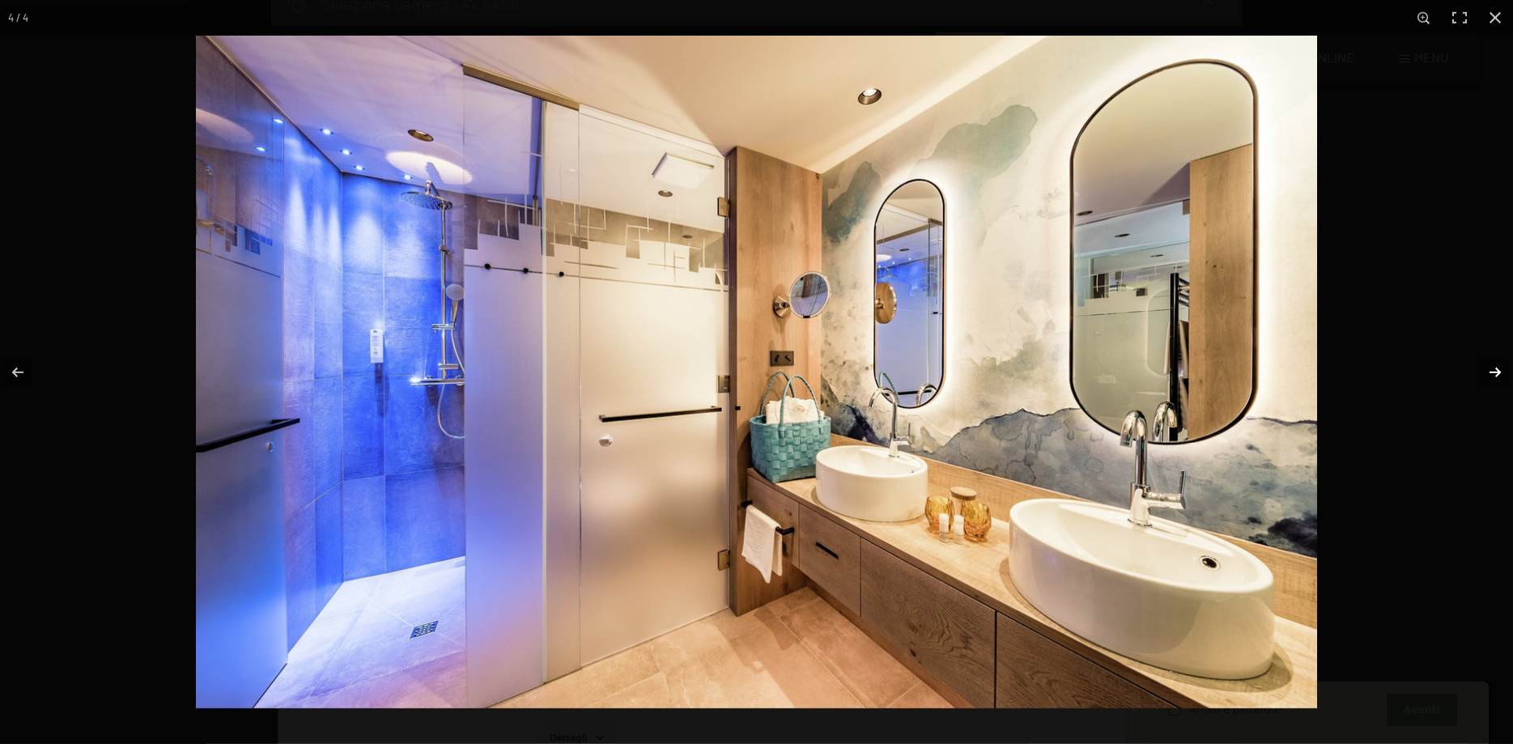
click at [1484, 372] on button "button" at bounding box center [1485, 372] width 57 height 81
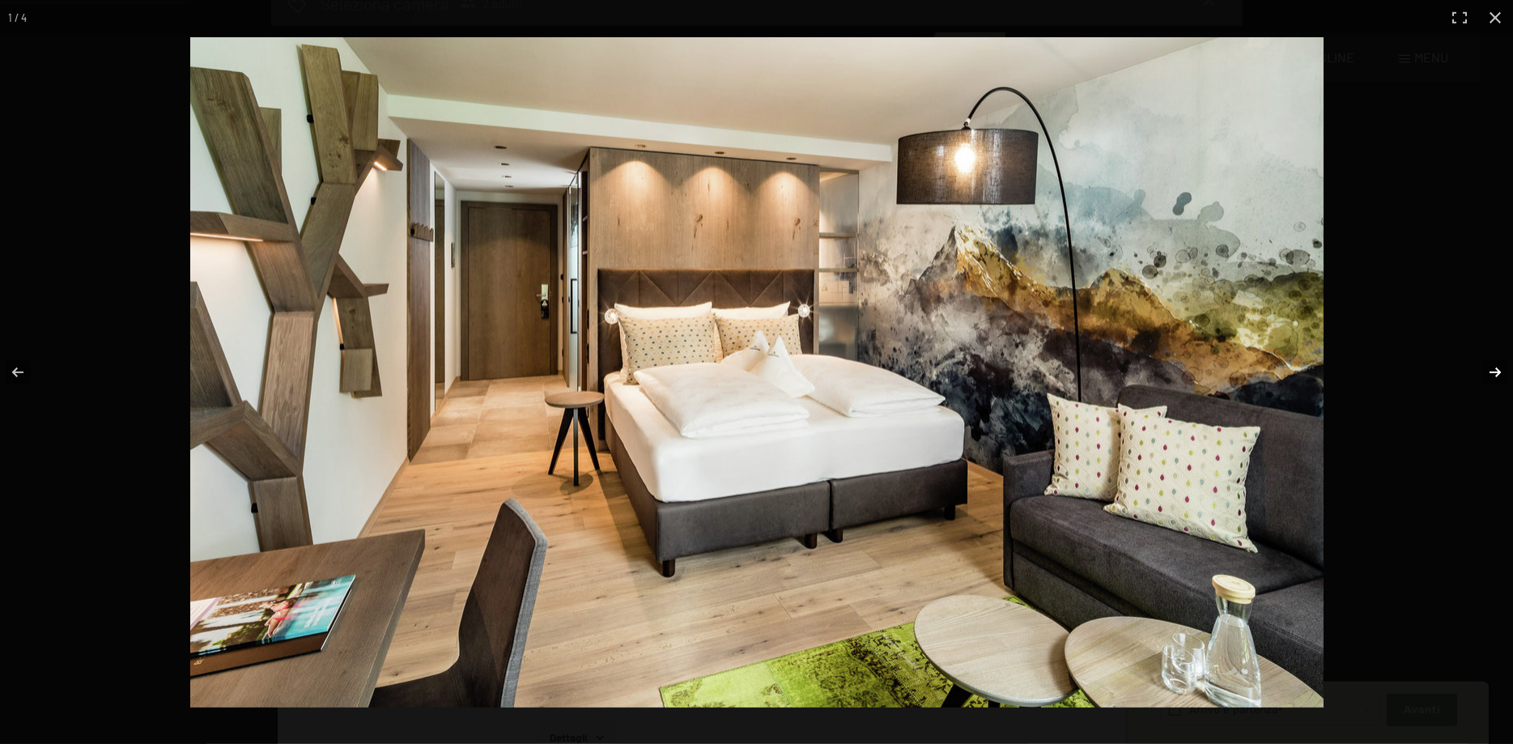
click at [1484, 372] on button "button" at bounding box center [1485, 372] width 57 height 81
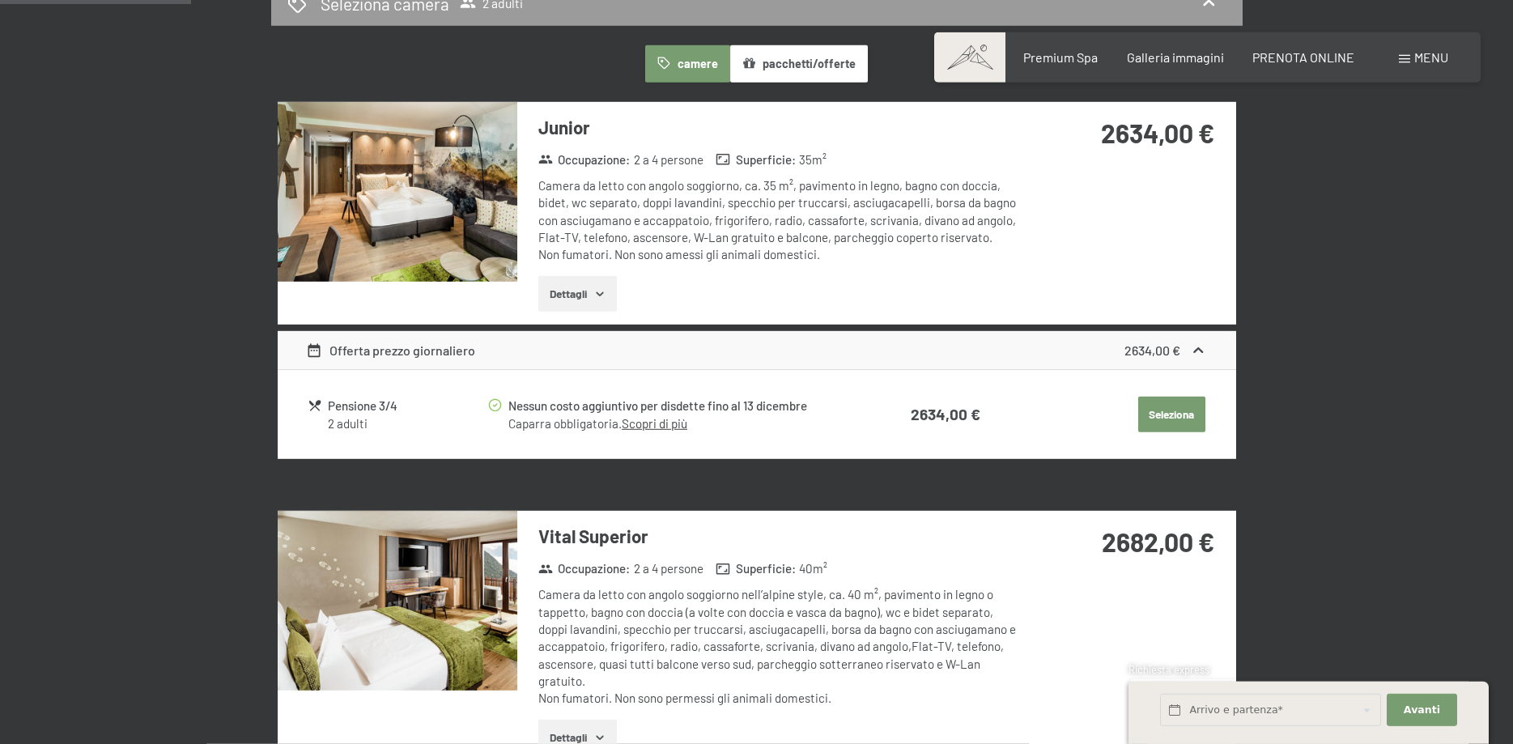
click at [451, 181] on img at bounding box center [398, 192] width 240 height 180
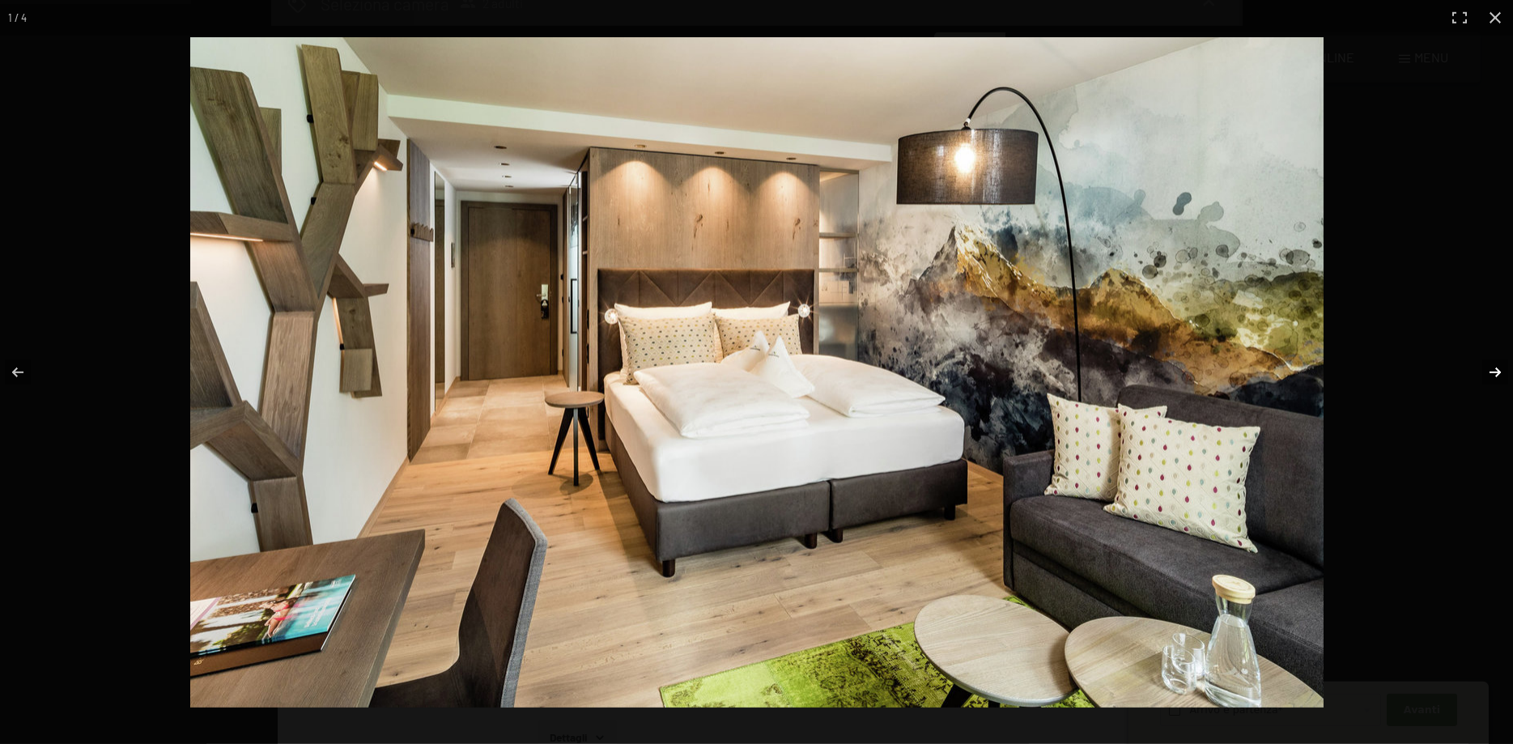
click at [1491, 374] on button "button" at bounding box center [1485, 372] width 57 height 81
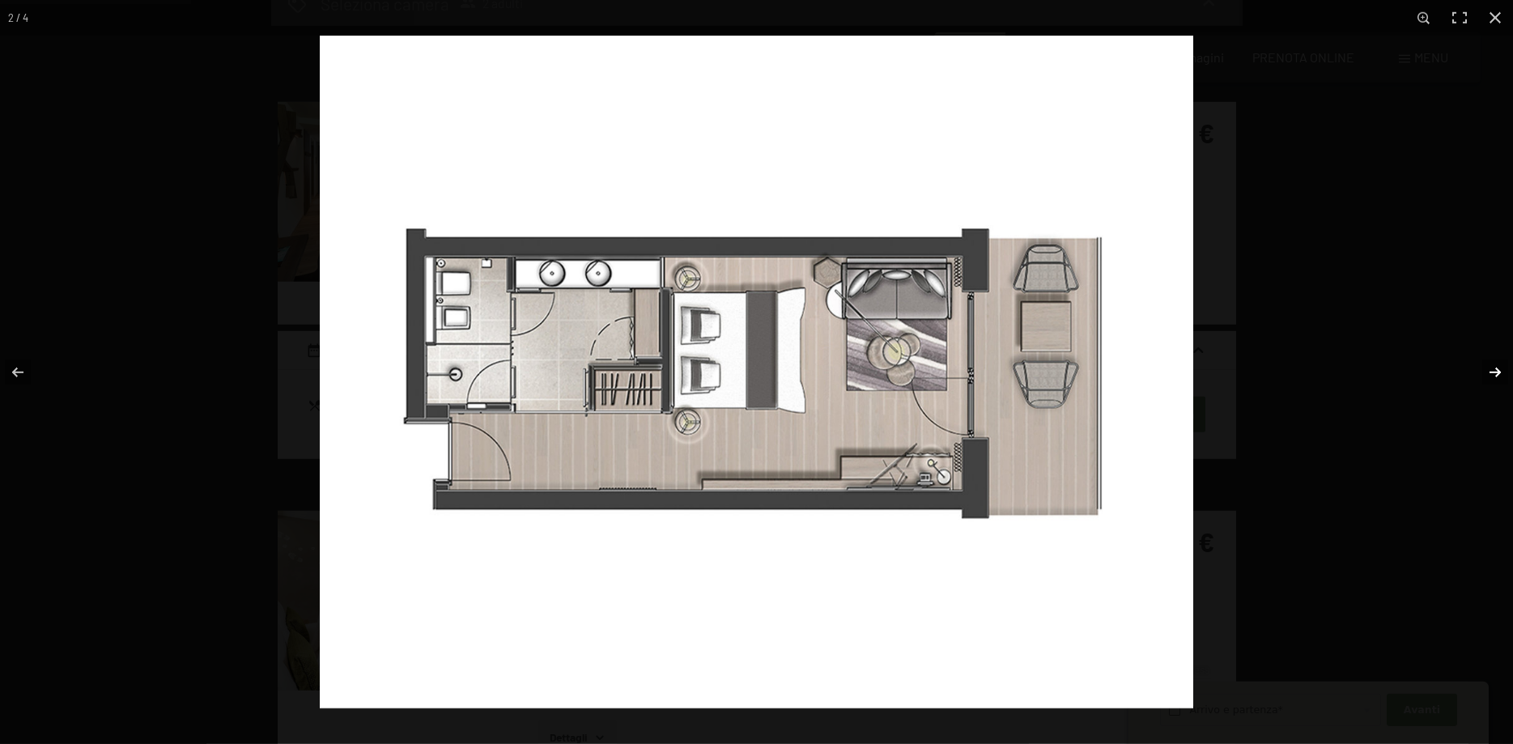
click at [1491, 374] on button "button" at bounding box center [1485, 372] width 57 height 81
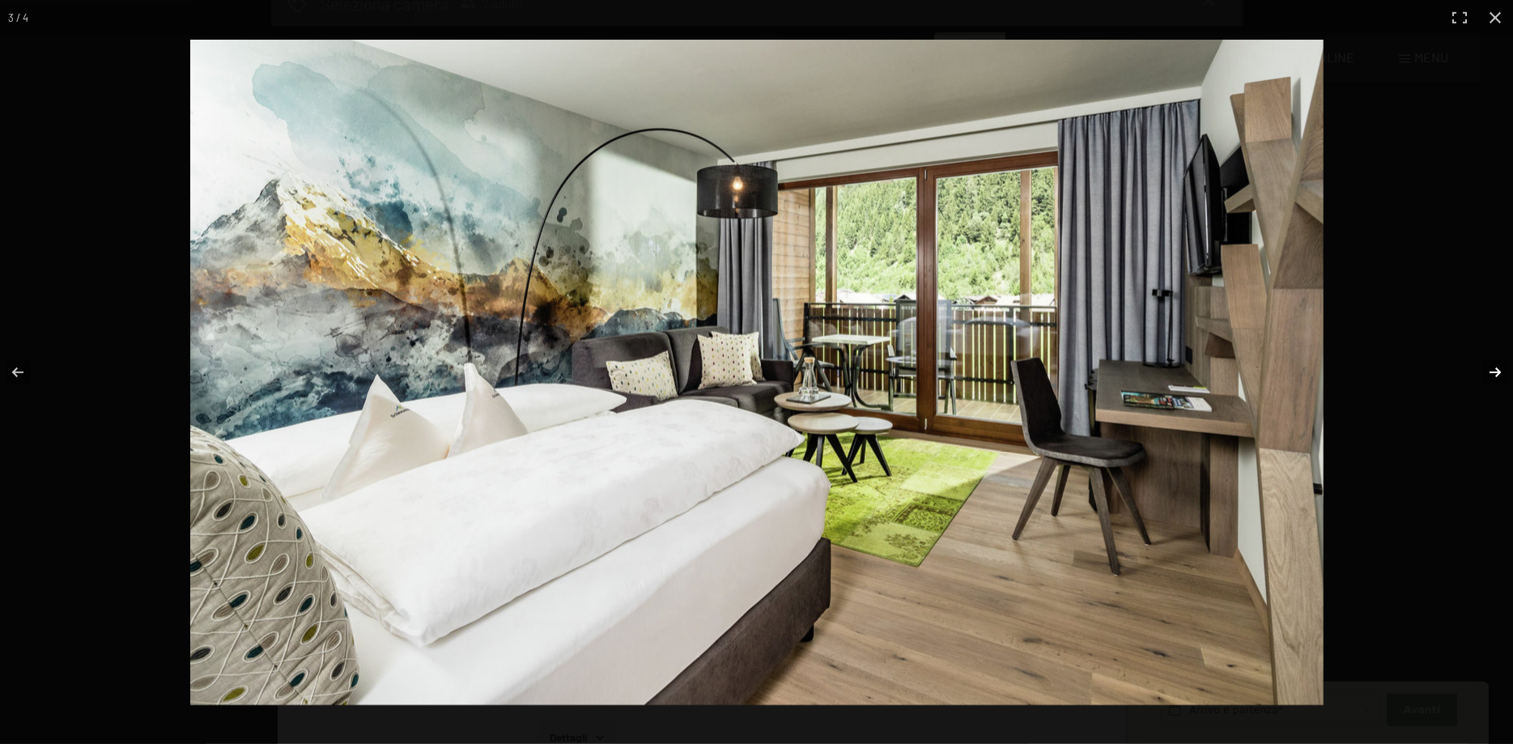
click at [1491, 374] on button "button" at bounding box center [1485, 372] width 57 height 81
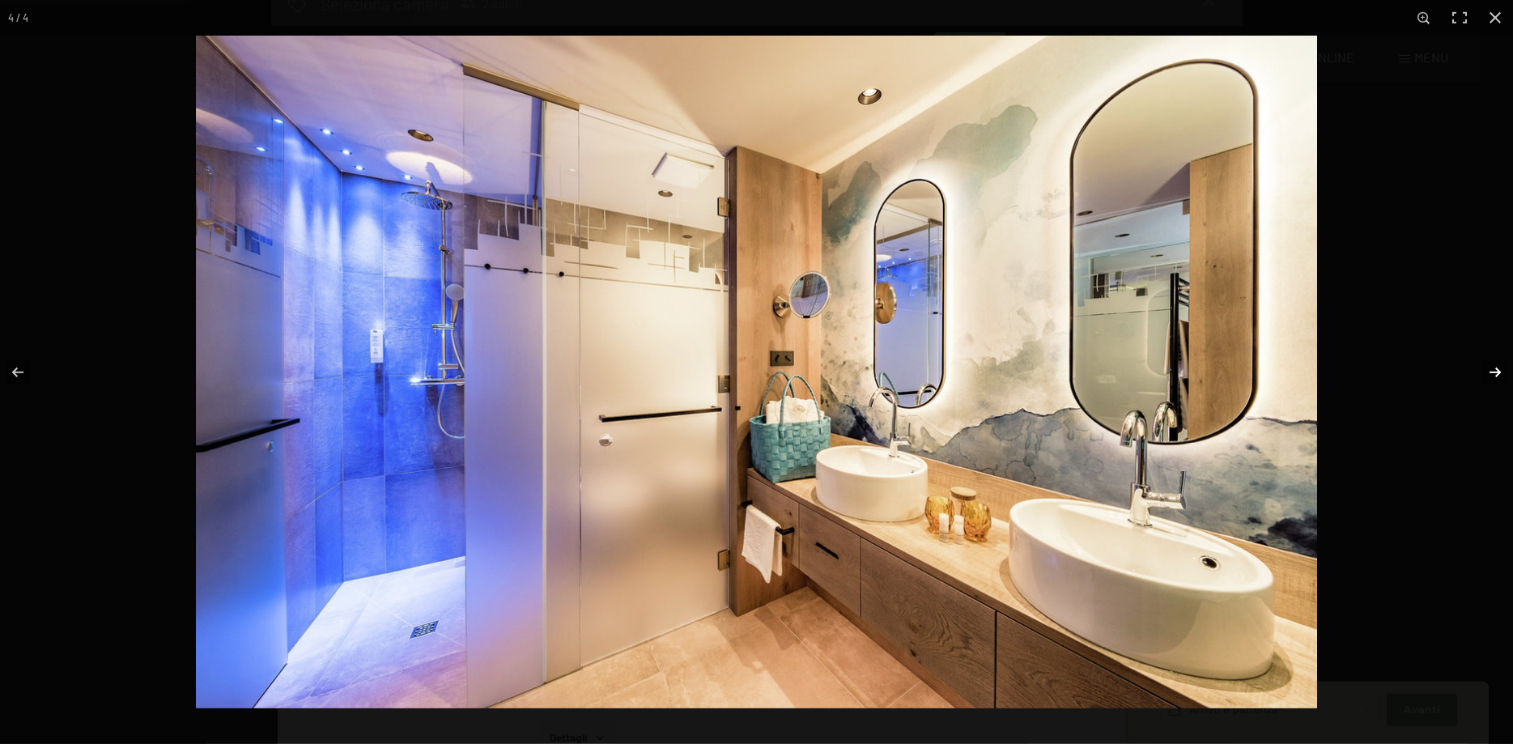
click at [1491, 374] on button "button" at bounding box center [1485, 372] width 57 height 81
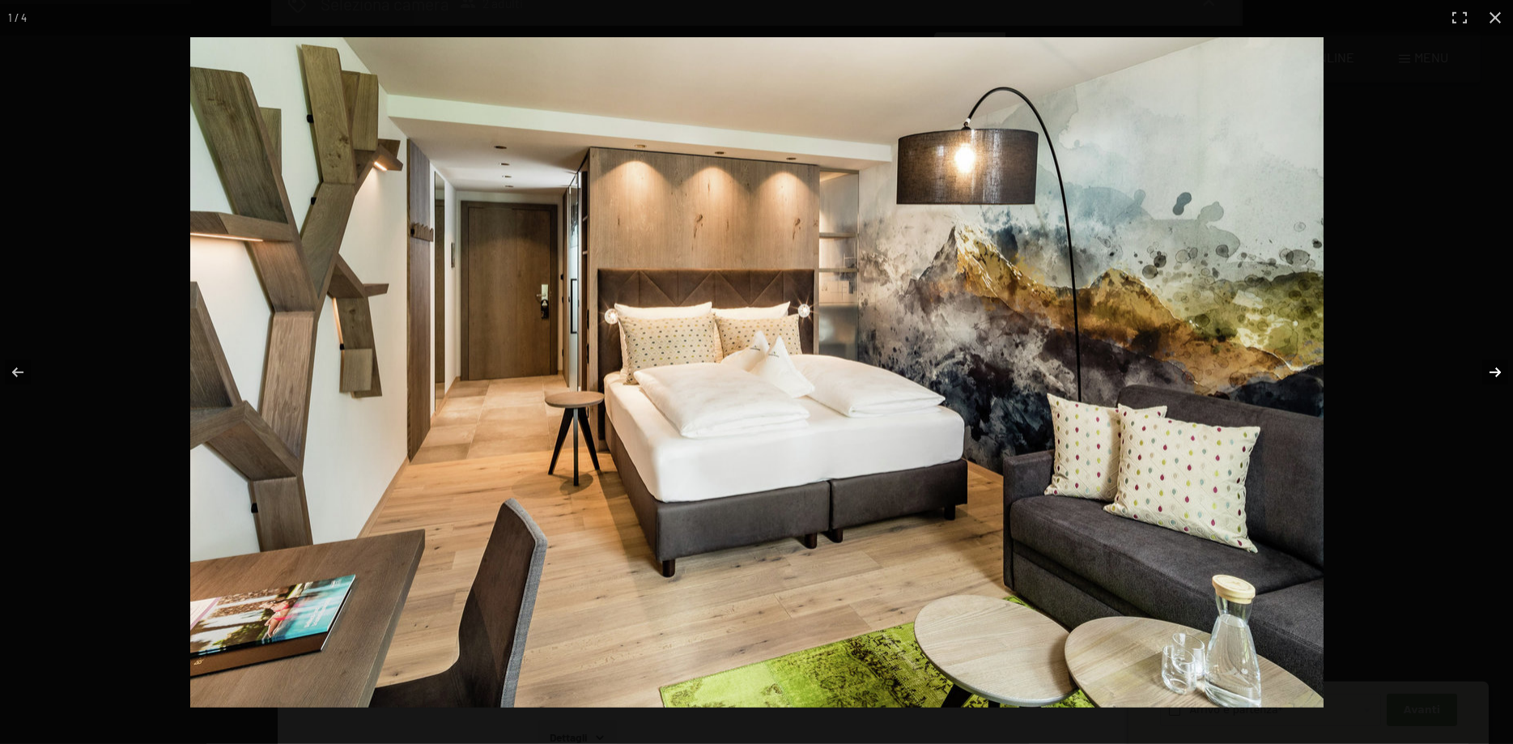
click at [1491, 374] on button "button" at bounding box center [1485, 372] width 57 height 81
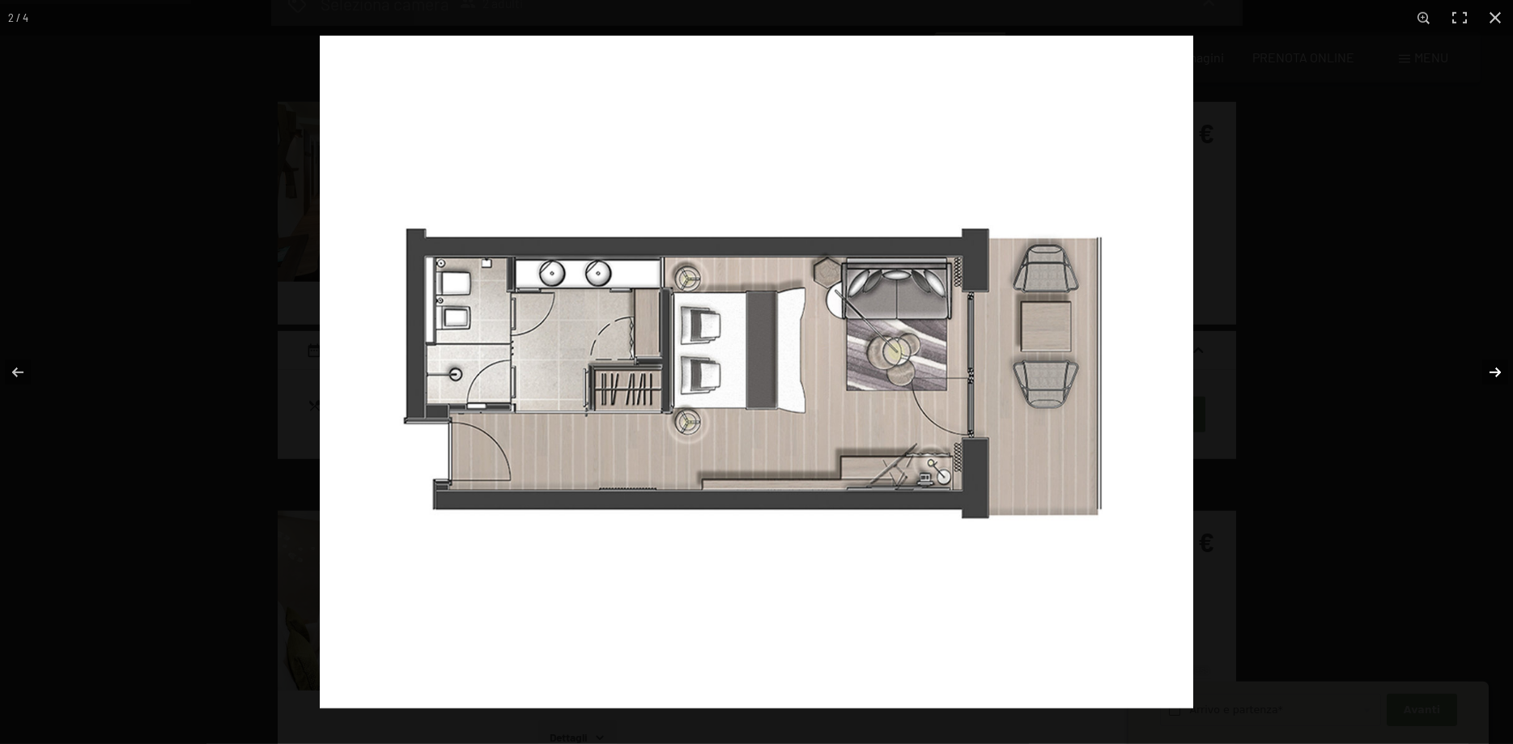
click at [1491, 374] on button "button" at bounding box center [1485, 372] width 57 height 81
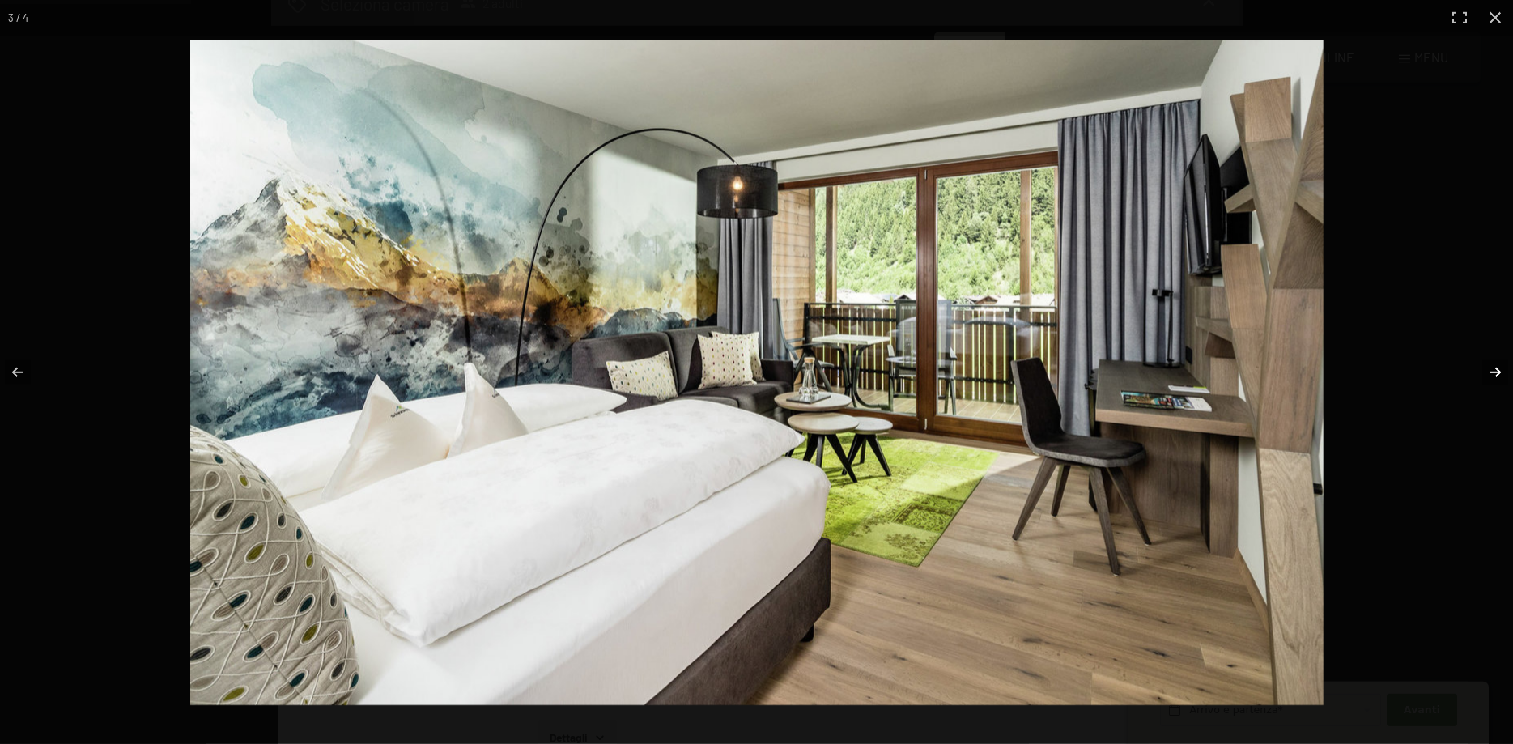
click at [1491, 374] on button "button" at bounding box center [1485, 372] width 57 height 81
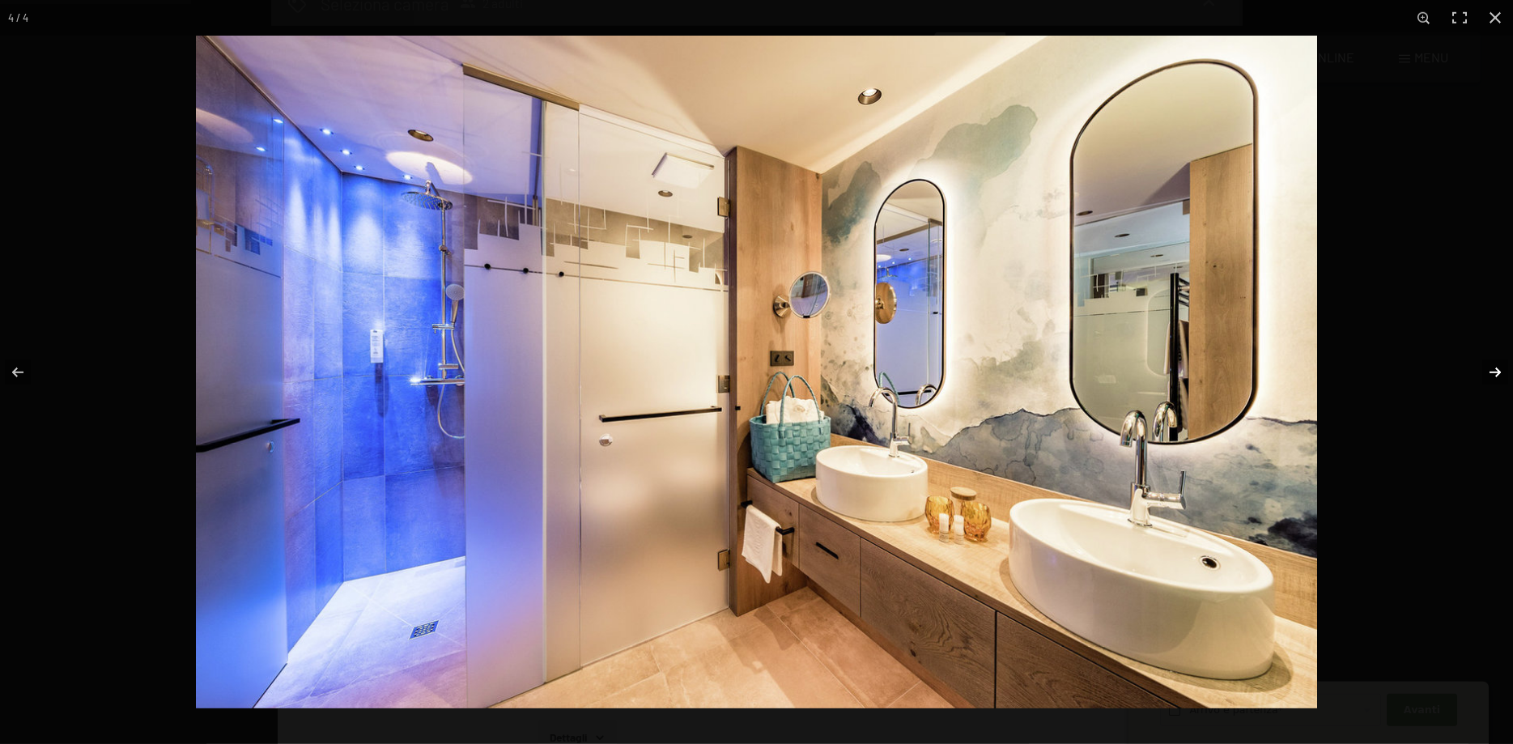
click at [1491, 374] on button "button" at bounding box center [1485, 372] width 57 height 81
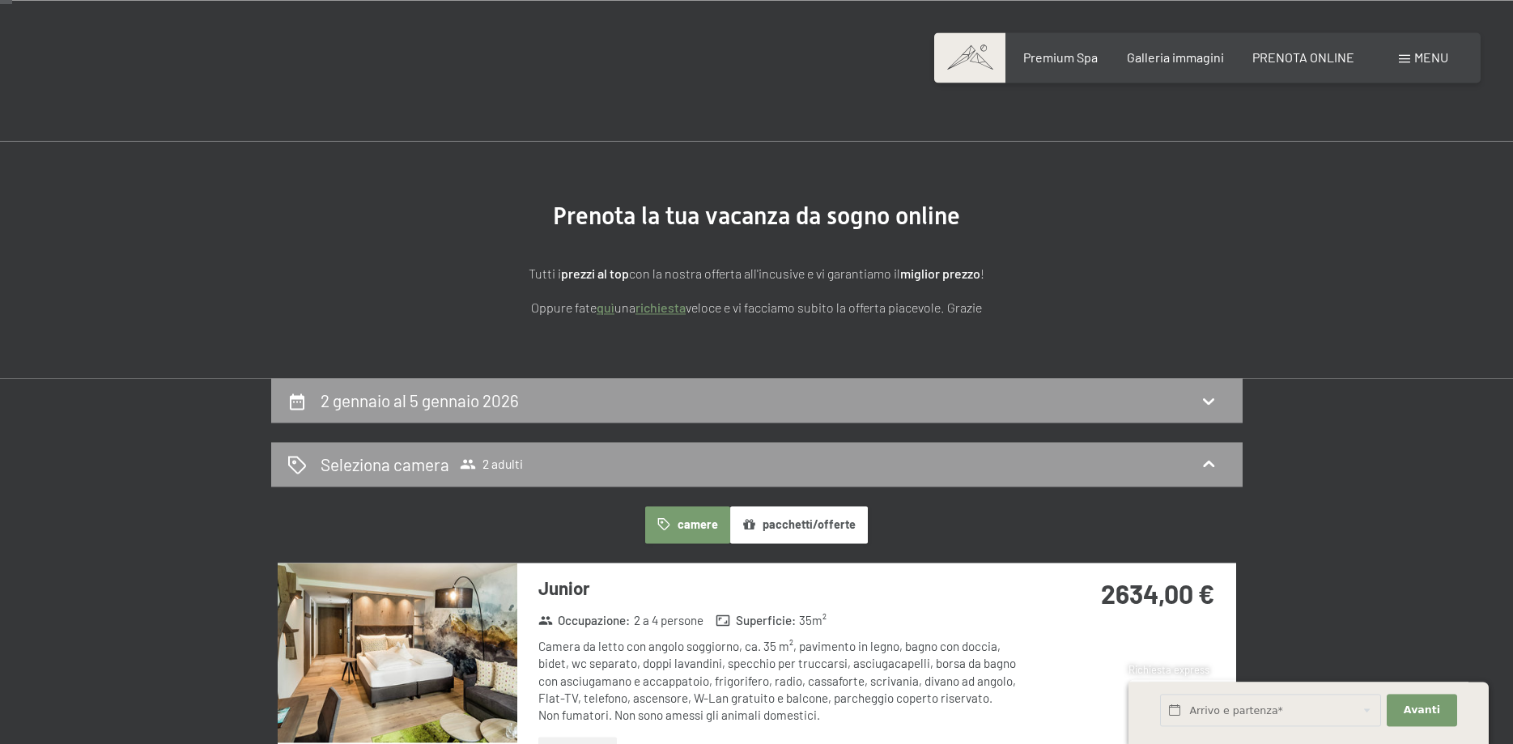
scroll to position [0, 0]
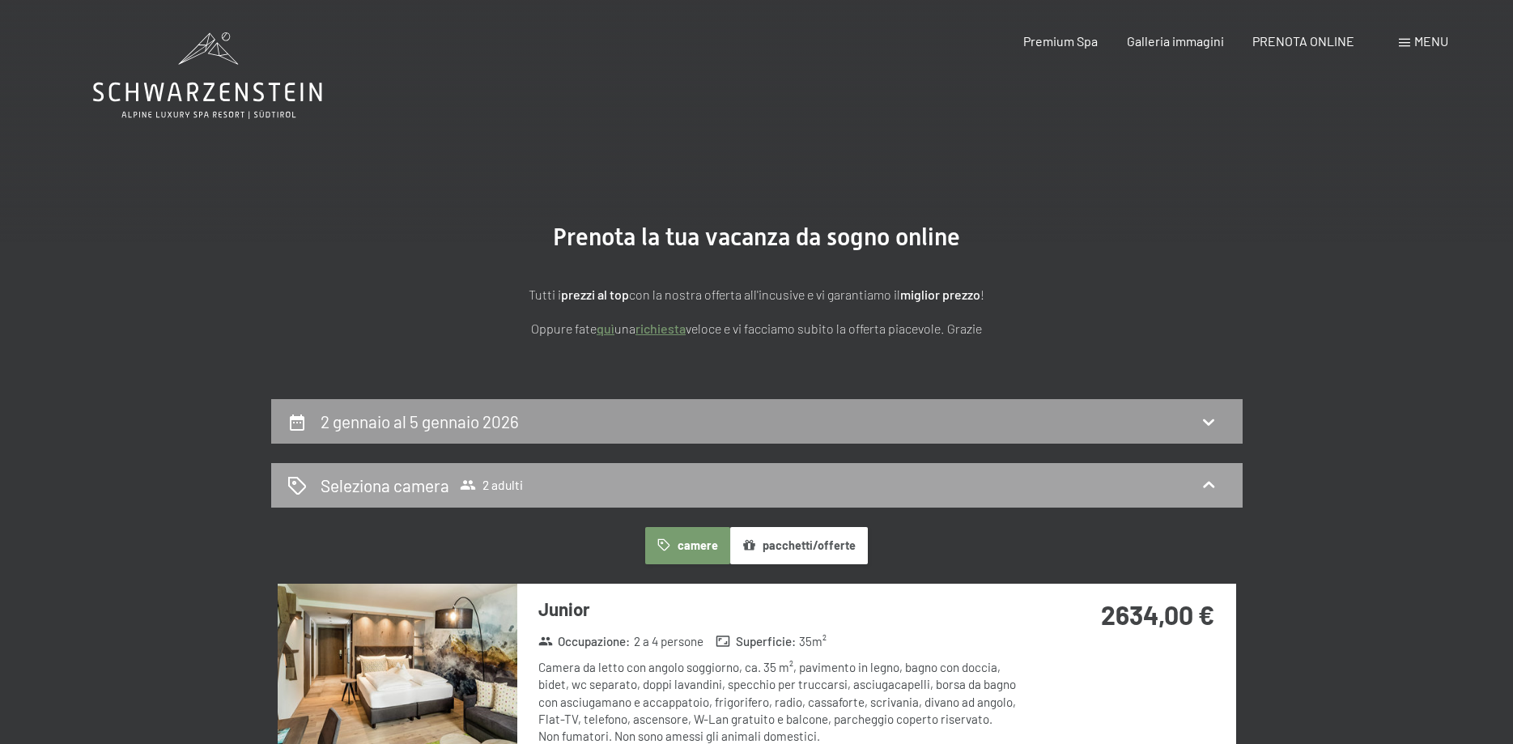
click at [383, 490] on h2 "Seleziona camera" at bounding box center [385, 485] width 129 height 23
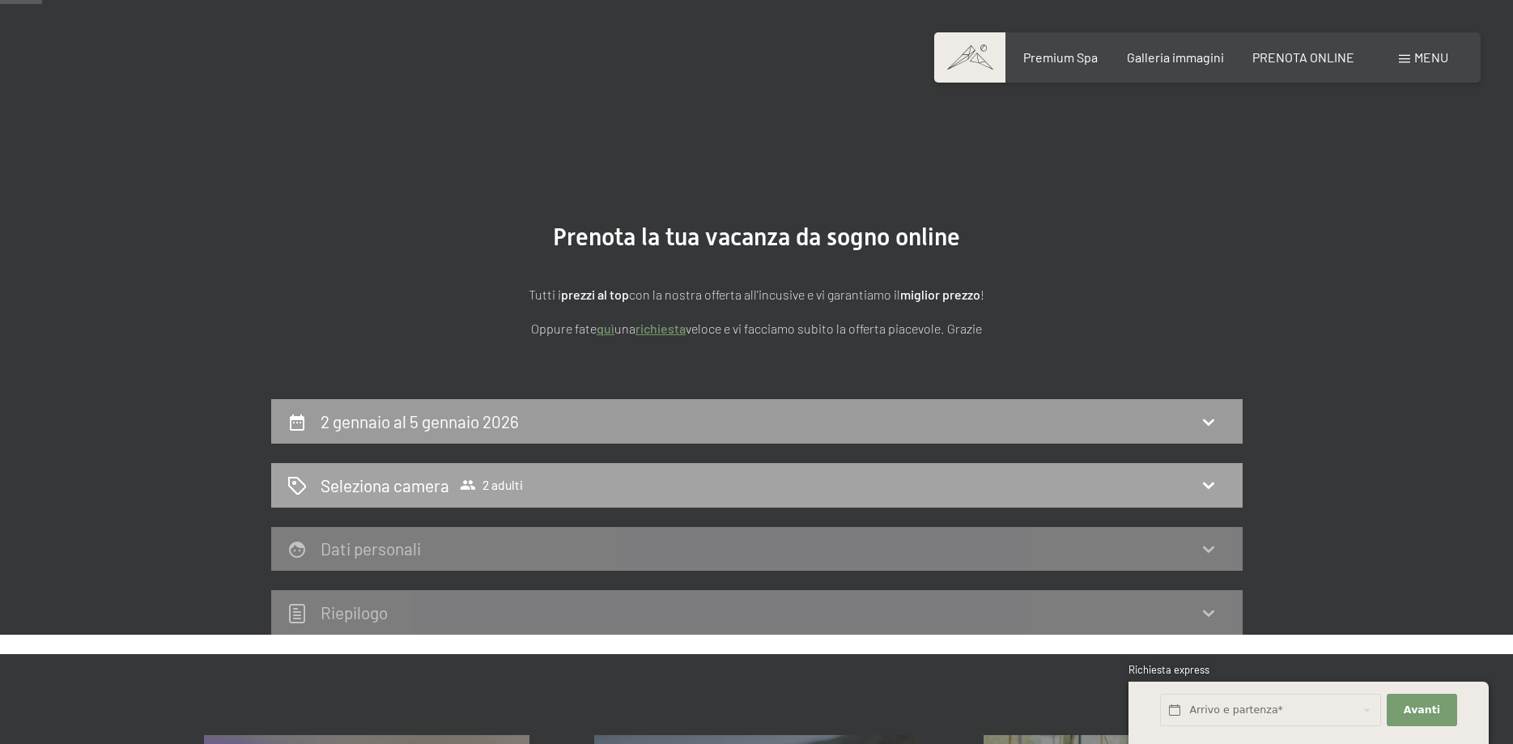
scroll to position [83, 0]
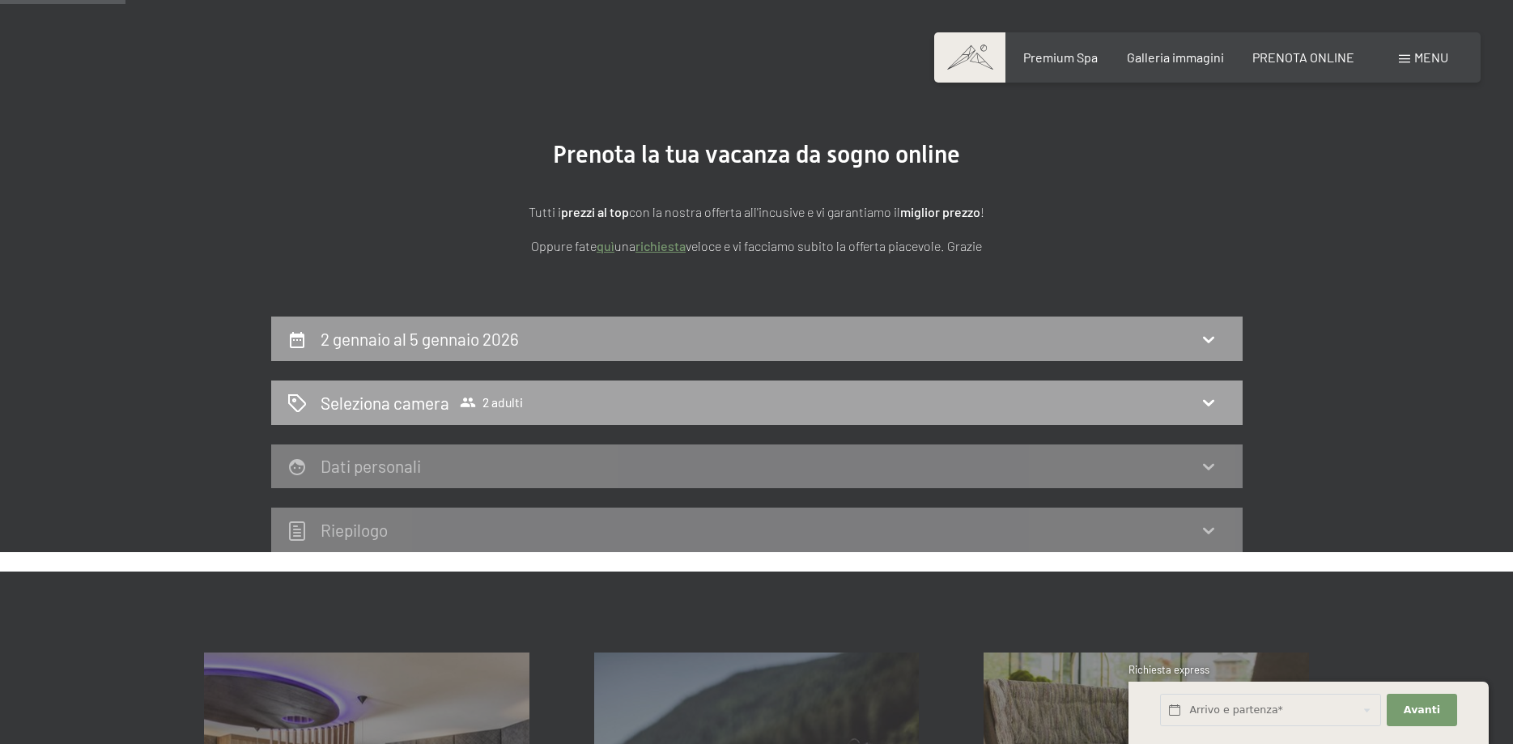
click at [1195, 394] on div "Seleziona camera 2 adulti" at bounding box center [756, 402] width 939 height 23
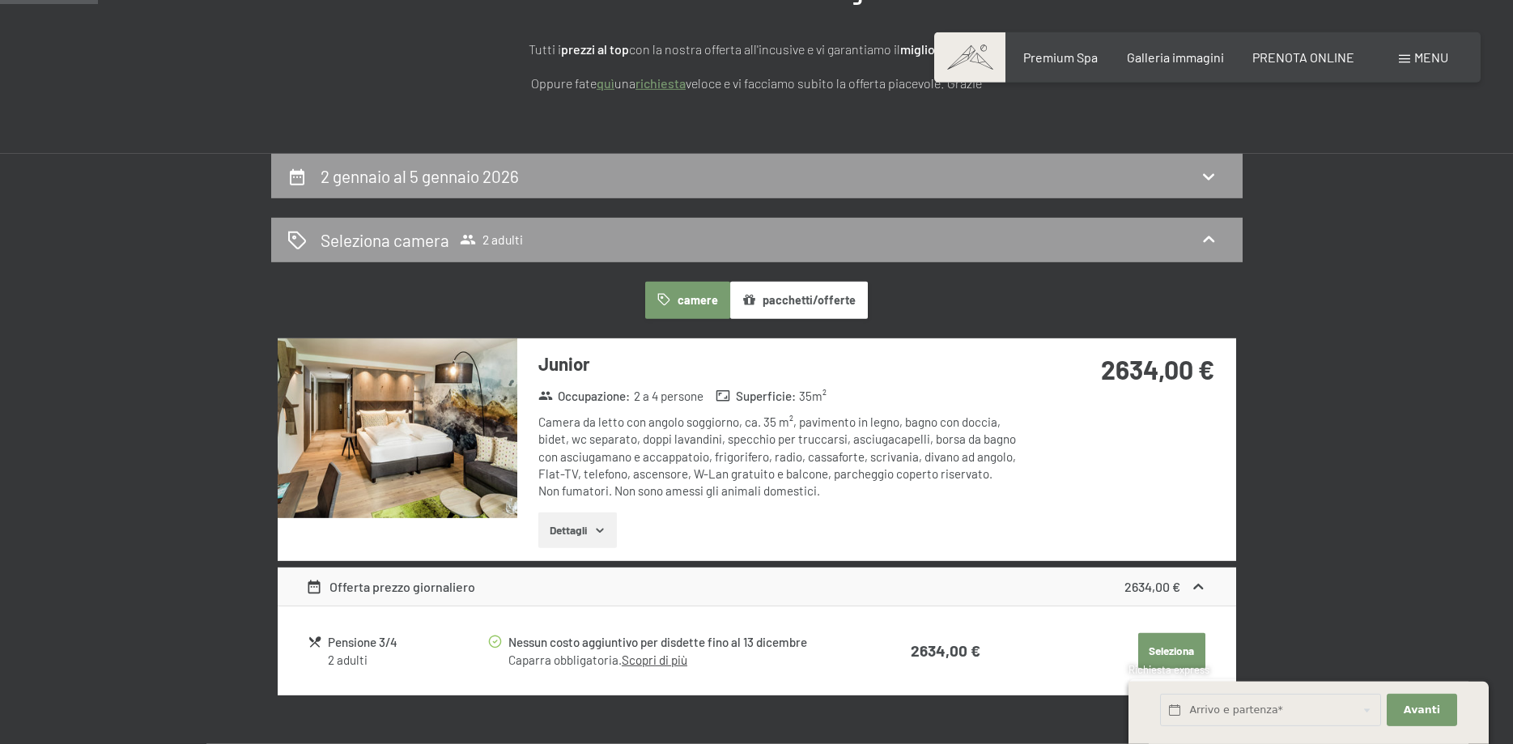
scroll to position [248, 0]
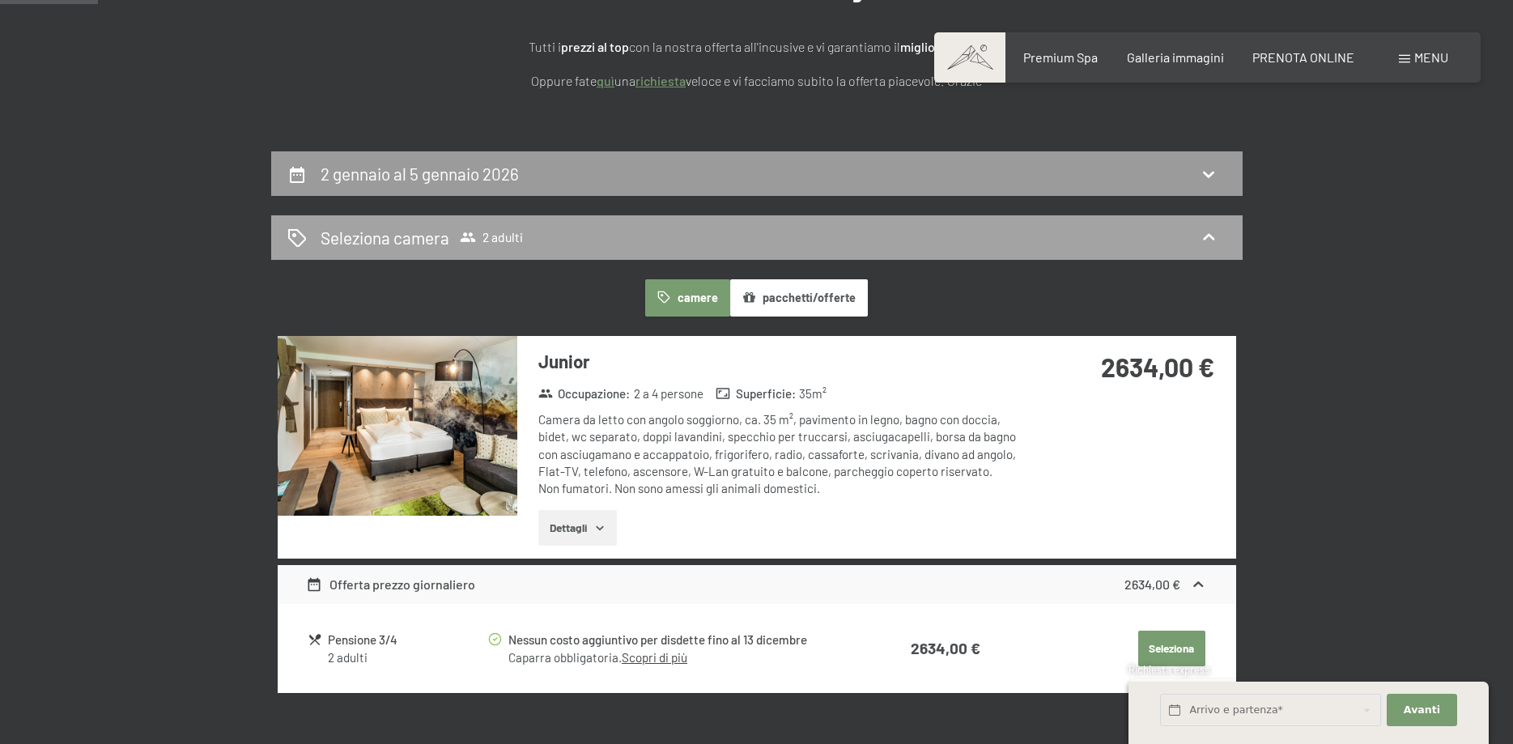
click at [451, 222] on div "Seleziona camera 2 adulti" at bounding box center [757, 237] width 972 height 45
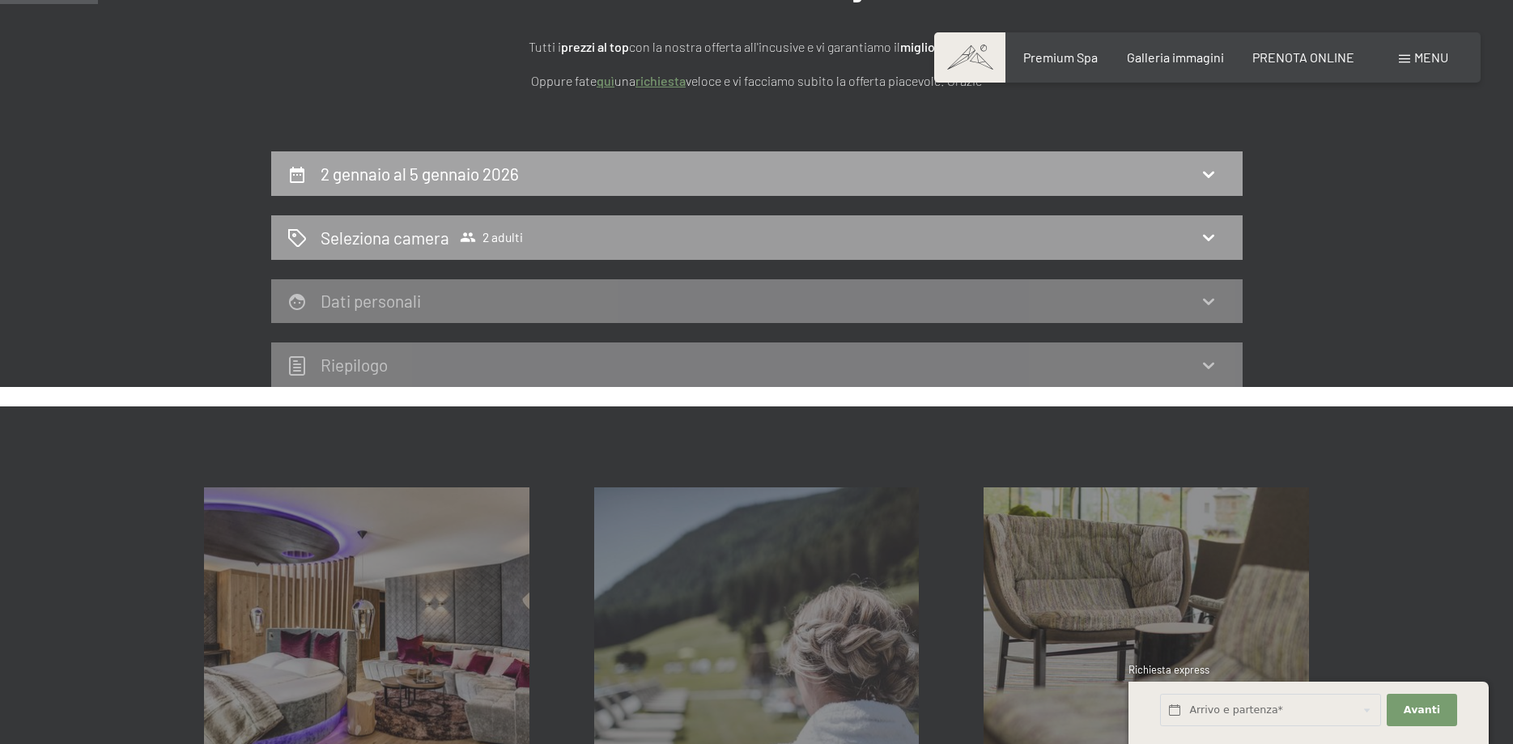
click at [442, 177] on h2 "2 gennaio al 5 gennaio 2026" at bounding box center [420, 174] width 198 height 20
select select "2025-12-01"
select select "2026-01-01"
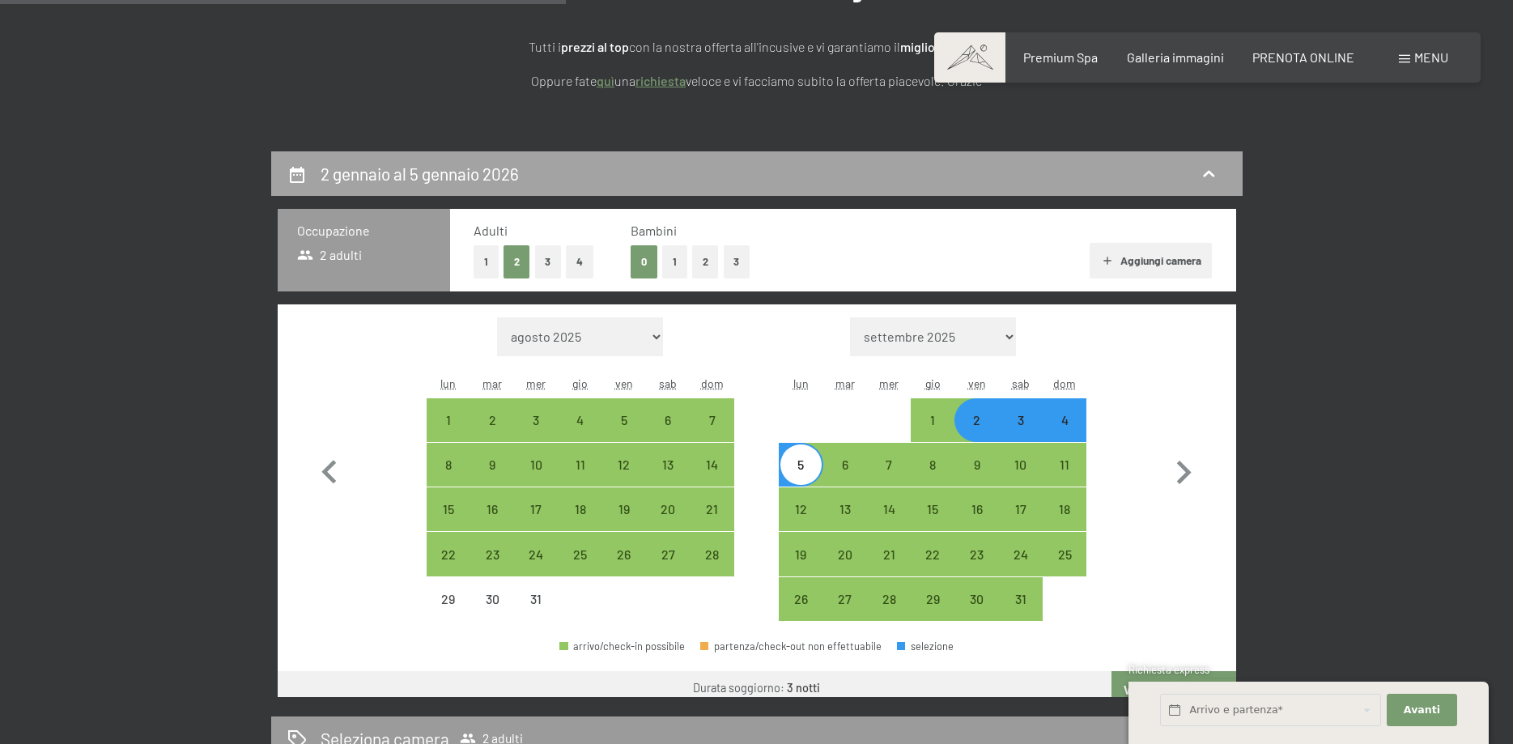
scroll to position [399, 0]
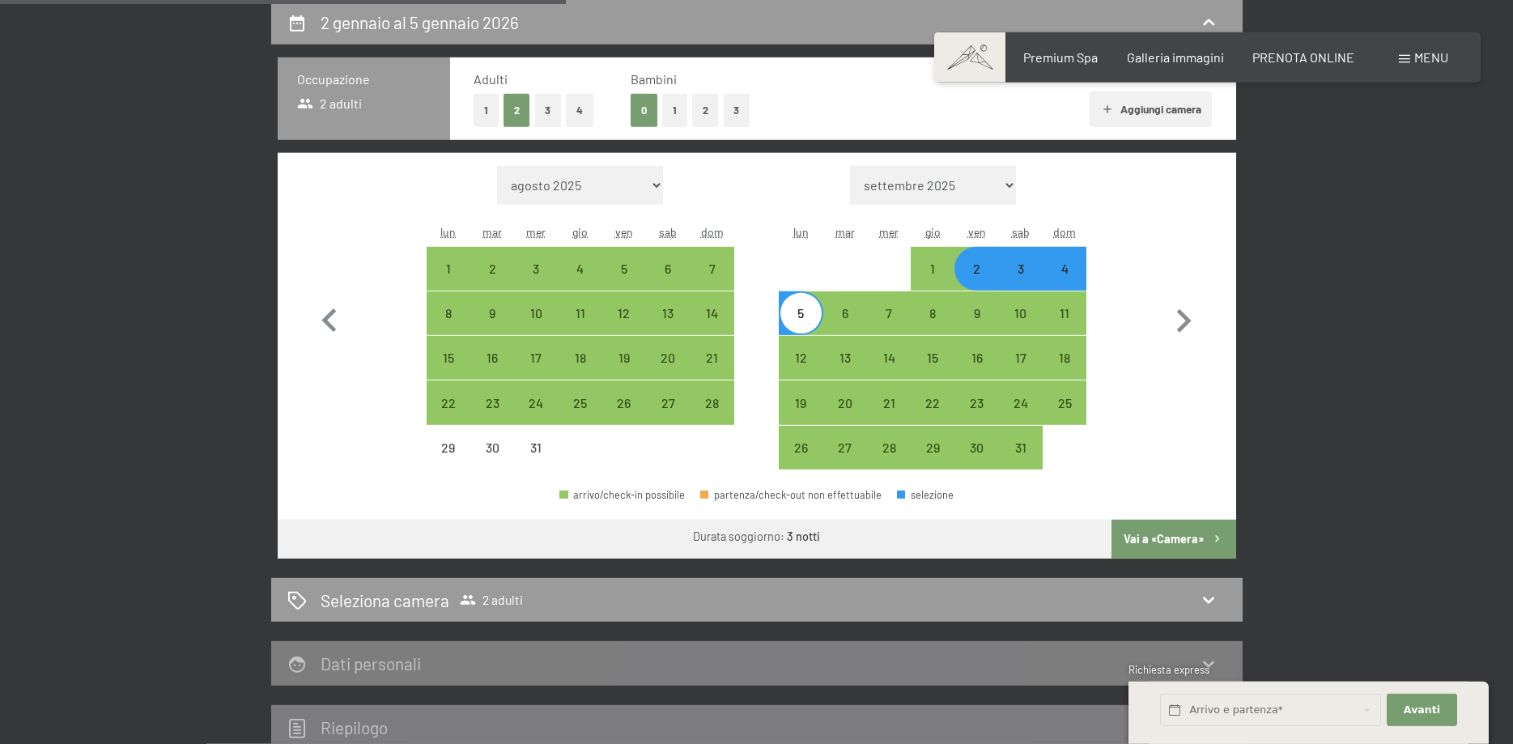
click at [675, 113] on button "1" at bounding box center [674, 110] width 25 height 33
select select "2025-12-01"
select select "2026-01-01"
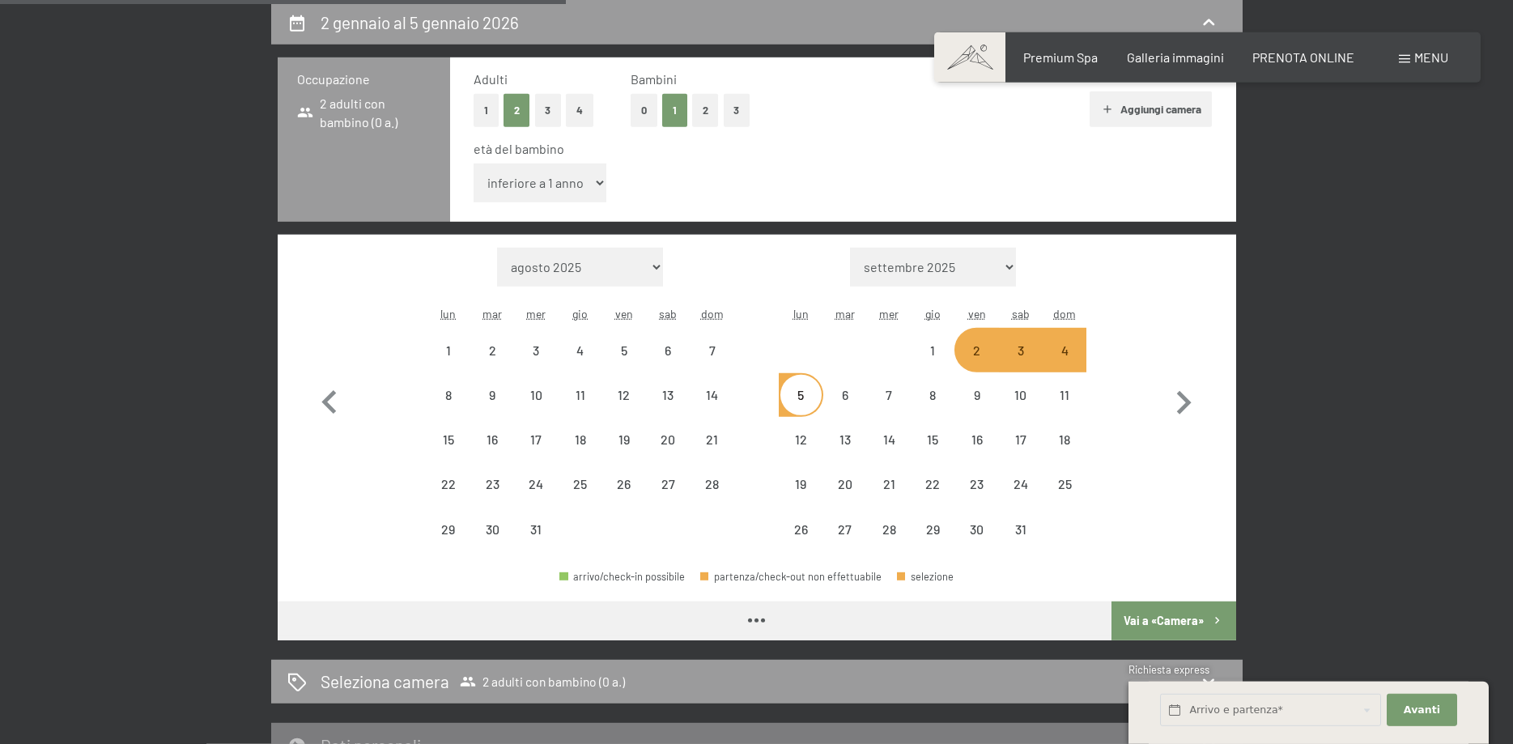
click at [474, 164] on select "inferiore a 1 anno 1 anno 2 anni 3 anni 4 anni 5 anni 6 anni 7 anni 8 anni 9 an…" at bounding box center [541, 183] width 134 height 39
select select "2025-12-01"
select select "2026-01-01"
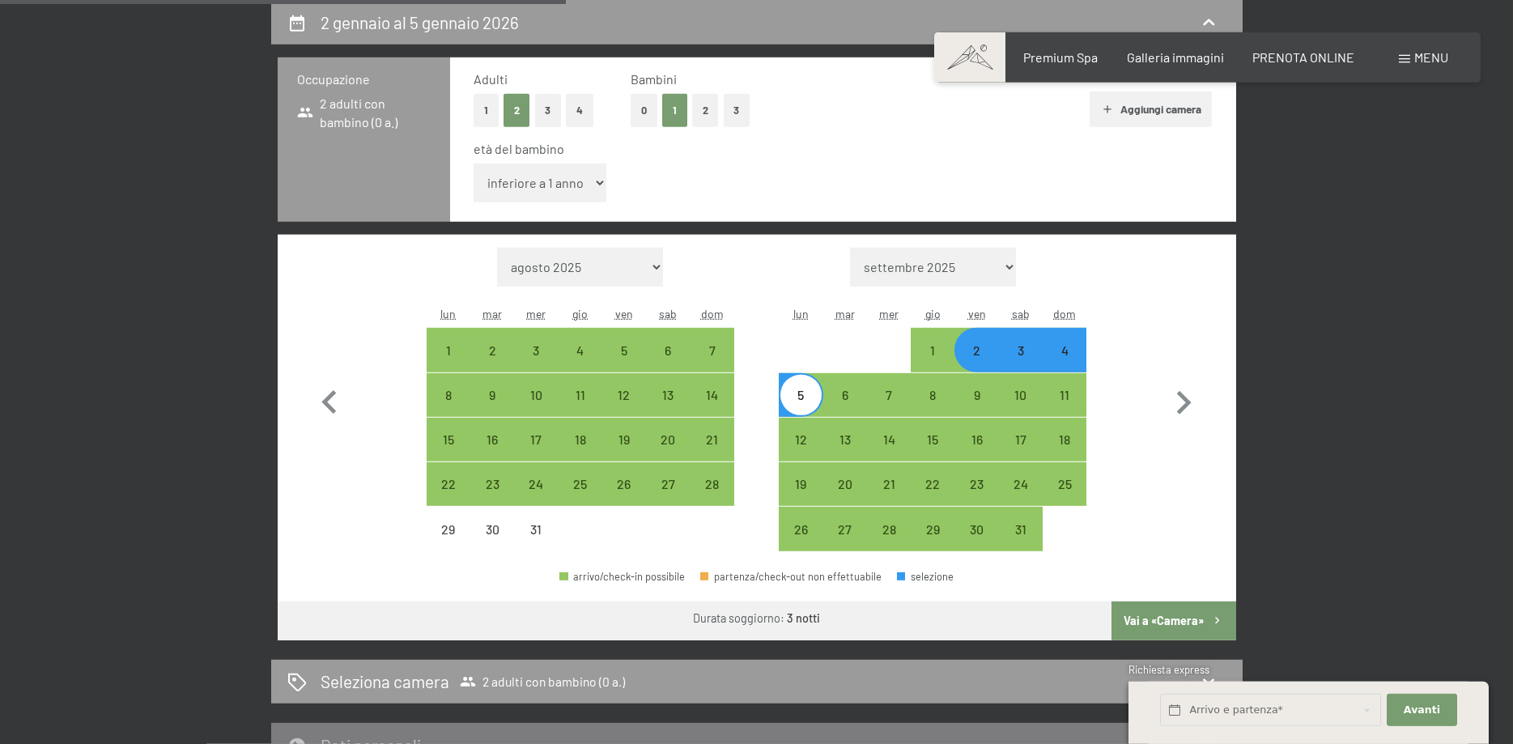
select select "2"
click option "2 anni" at bounding box center [0, 0] width 0 height 0
select select "2025-12-01"
select select "2026-01-01"
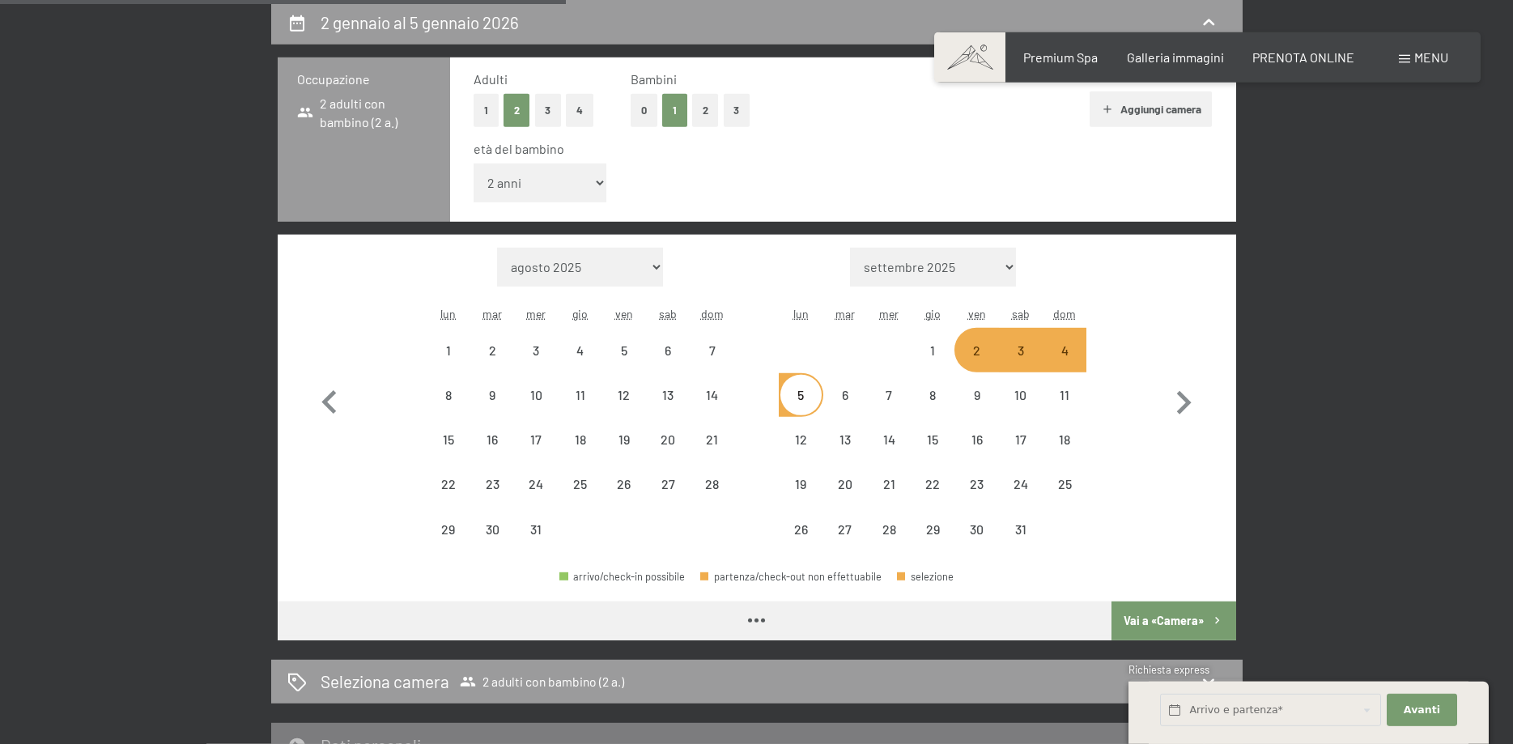
select select "2025-12-01"
select select "2026-01-01"
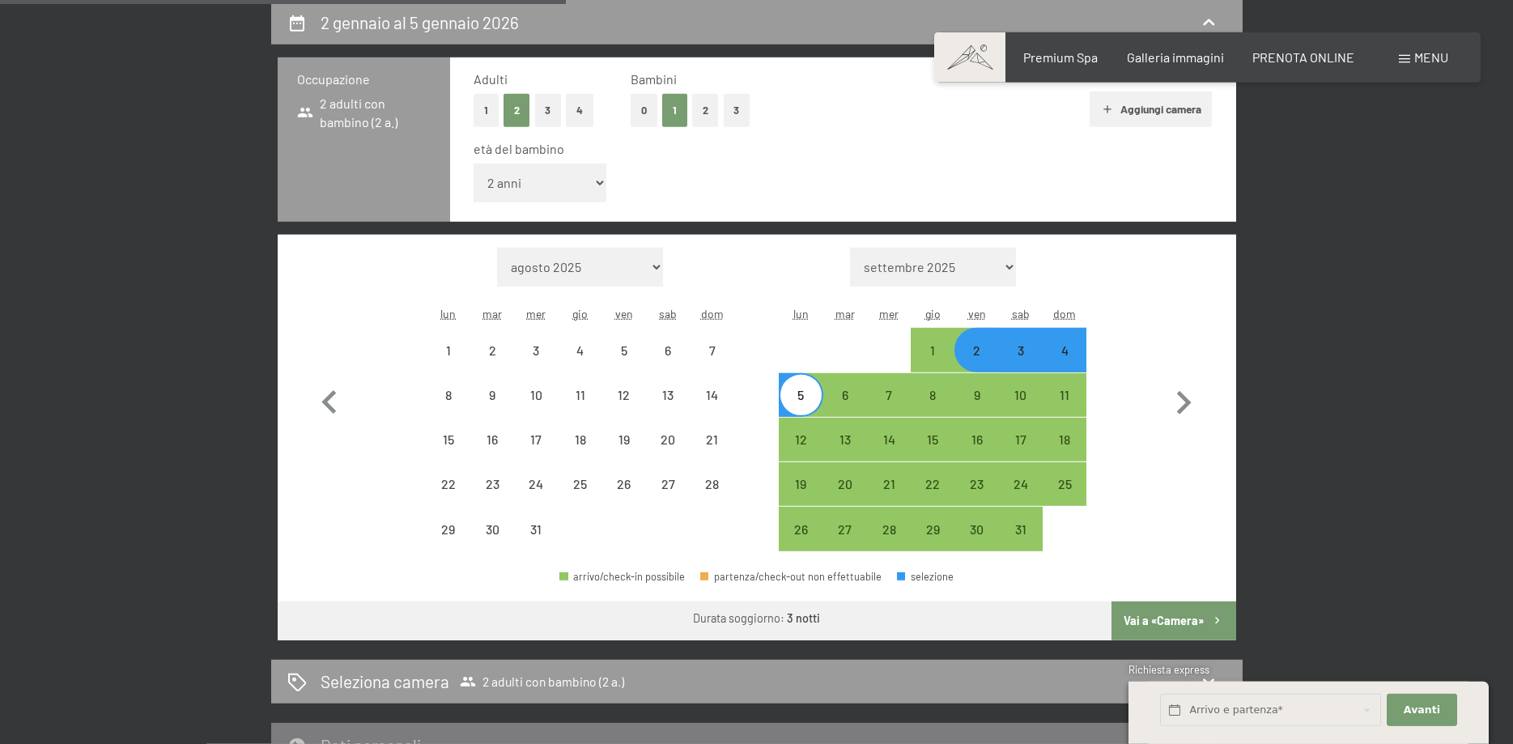
select select "2025-12-01"
select select "2026-01-01"
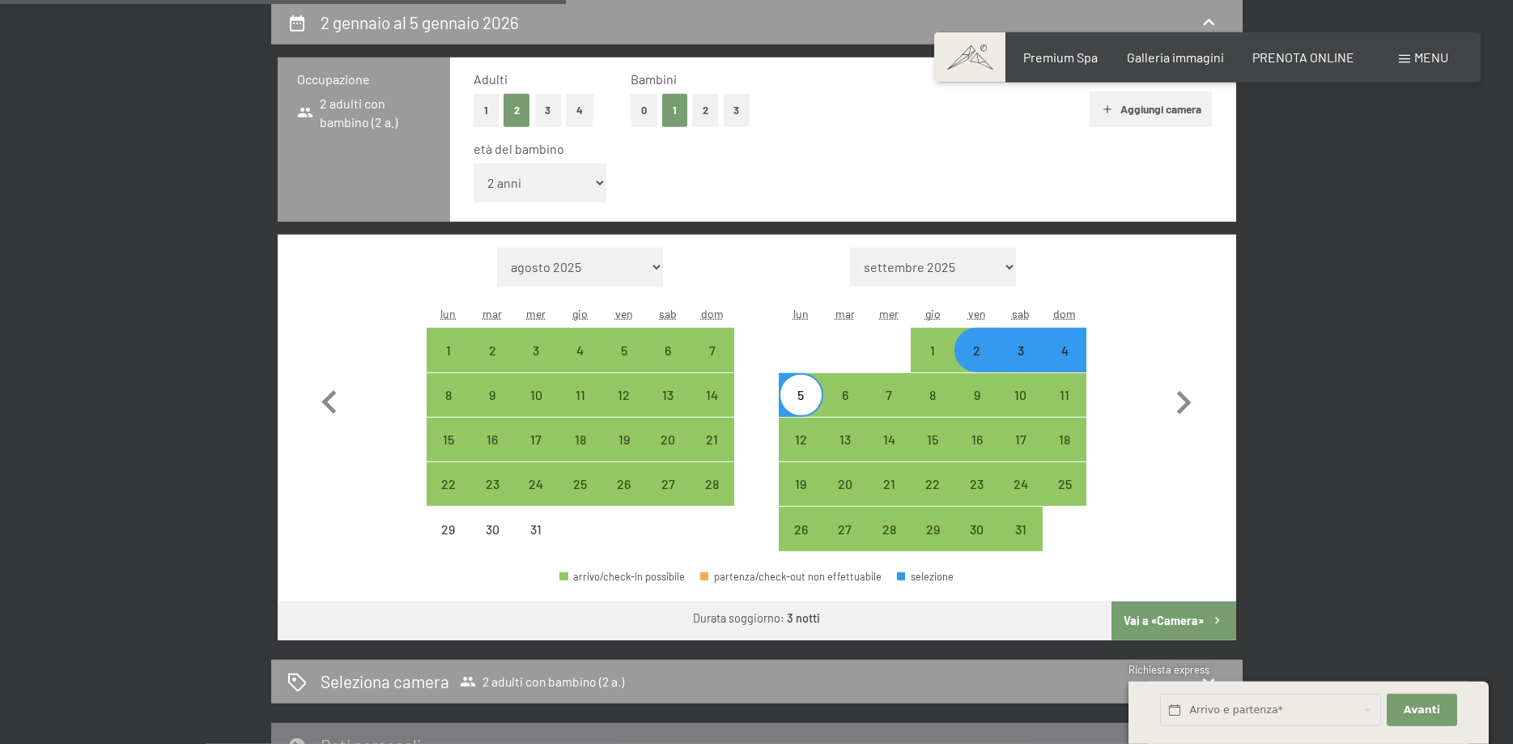
click at [1159, 607] on button "Vai a «Camera»" at bounding box center [1174, 621] width 124 height 39
select select "2025-12-01"
select select "2026-01-01"
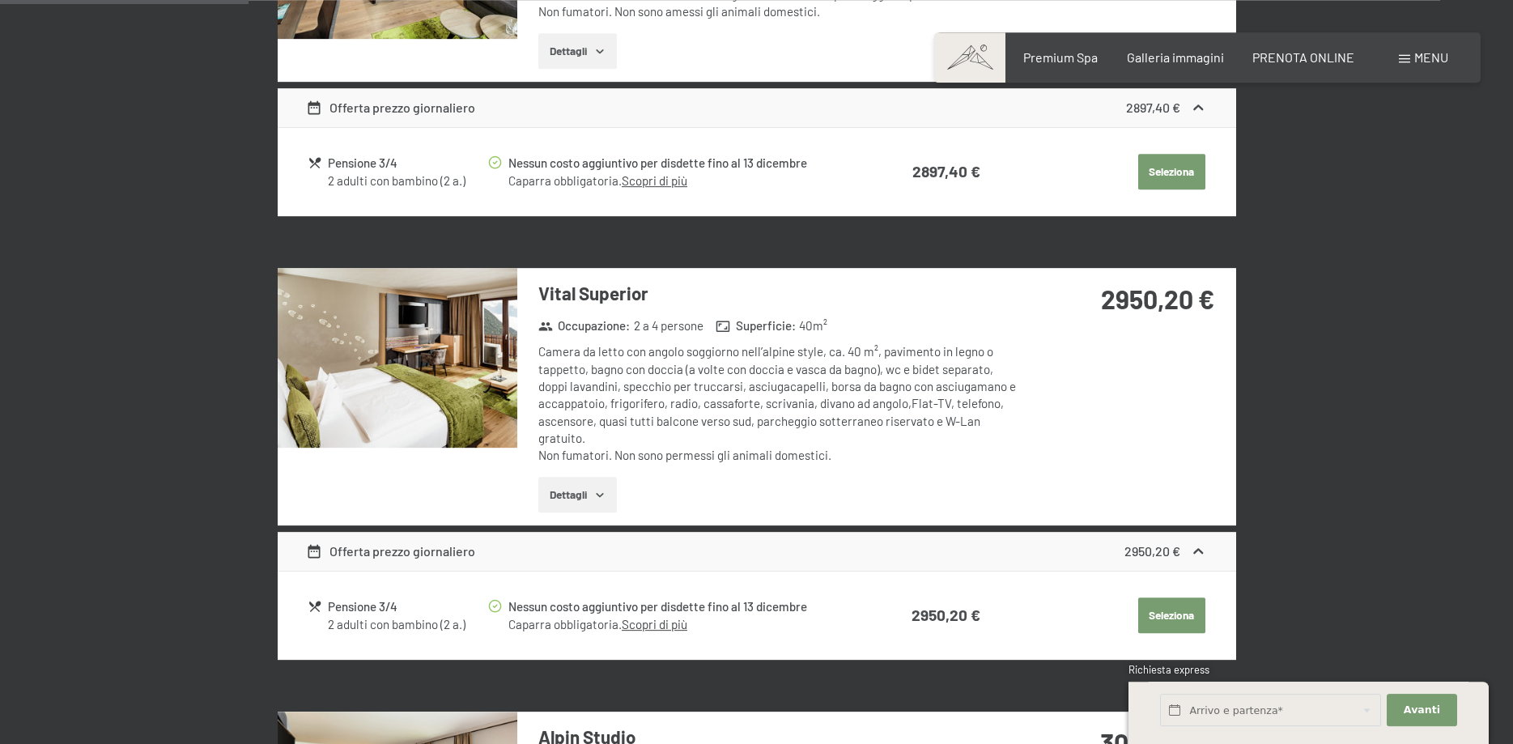
scroll to position [730, 0]
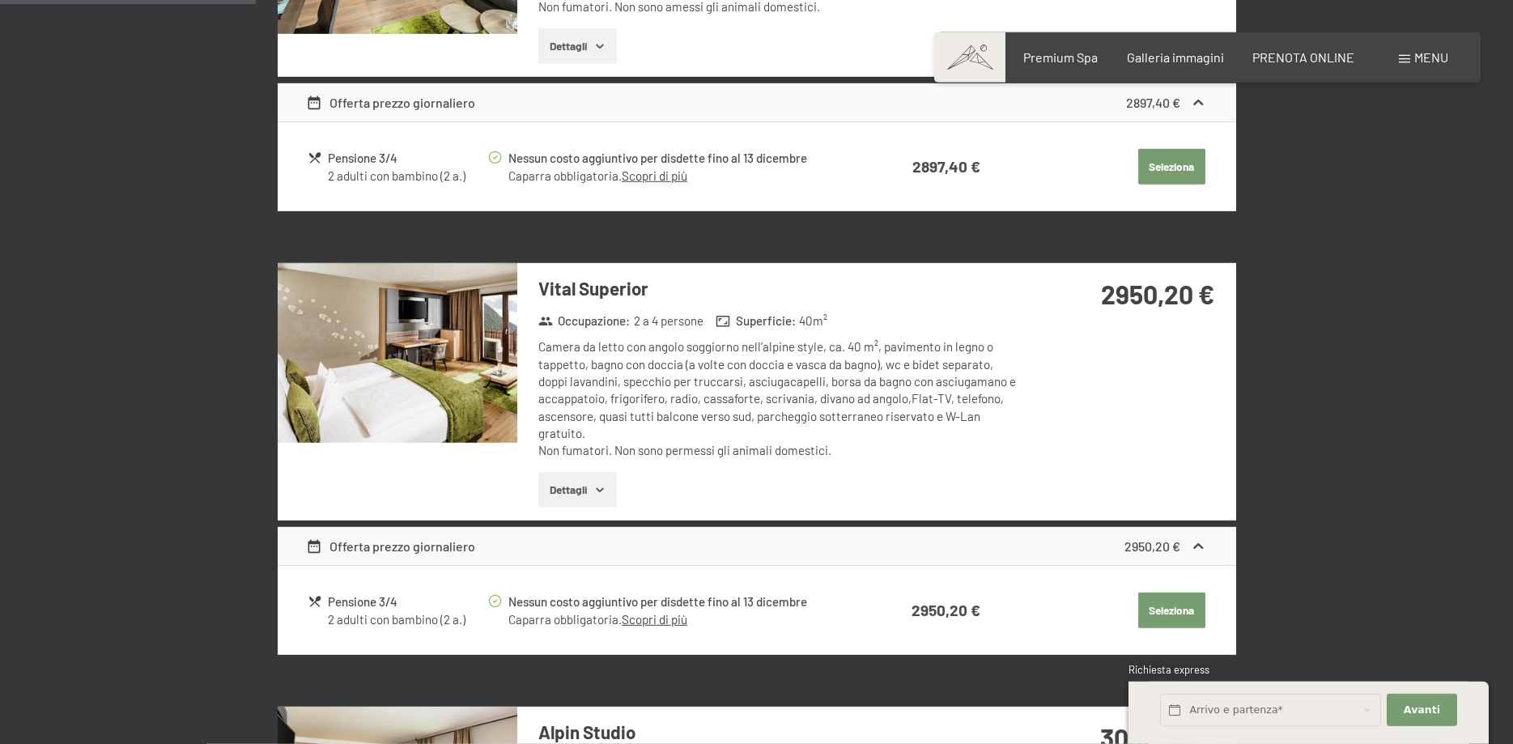
click at [1155, 185] on button "Seleziona" at bounding box center [1172, 167] width 67 height 36
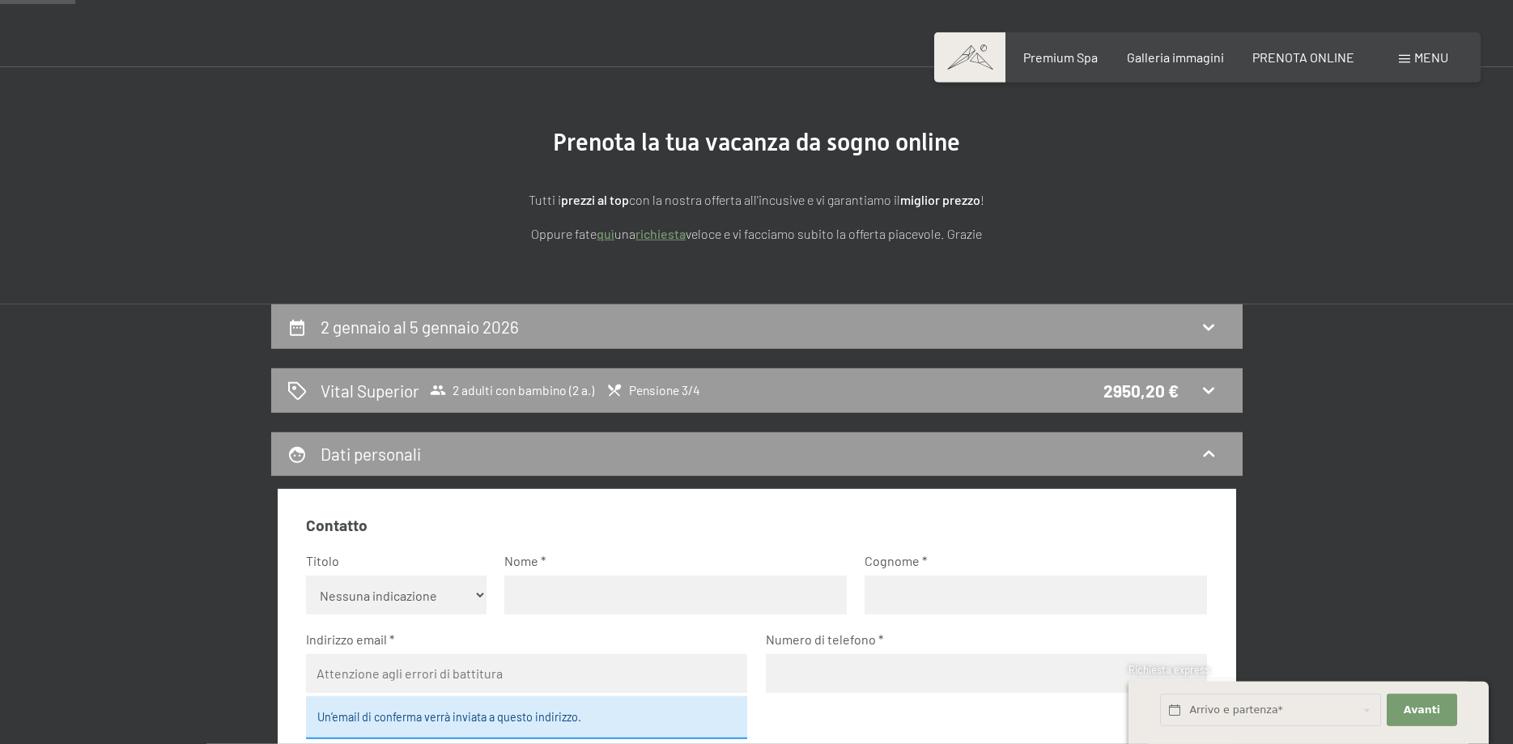
scroll to position [0, 0]
